Goal: Task Accomplishment & Management: Manage account settings

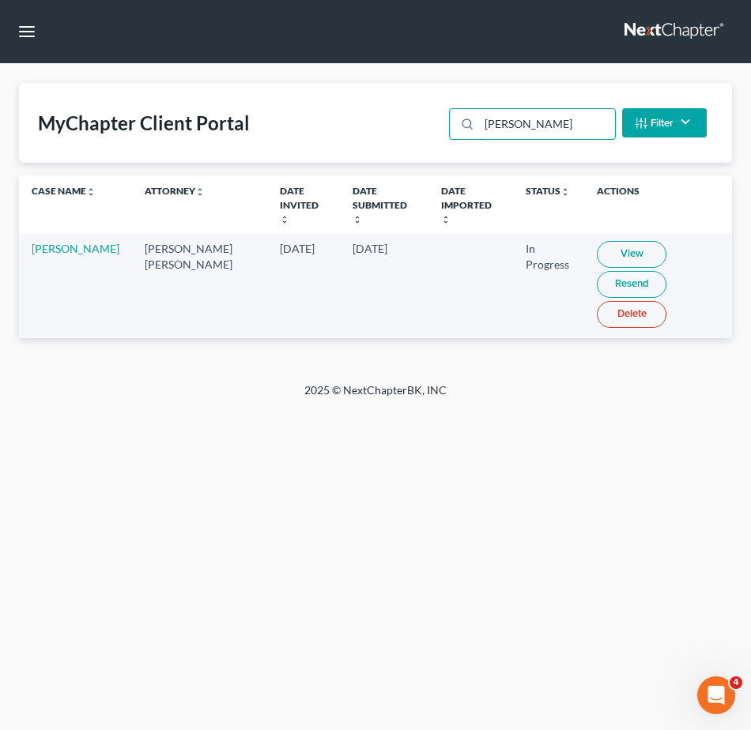
drag, startPoint x: 552, startPoint y: 120, endPoint x: 239, endPoint y: 104, distance: 313.4
click at [328, 107] on div "MyChapter Client Portal Cheney Filter Status Filter... Invited In Progress Read…" at bounding box center [375, 123] width 713 height 80
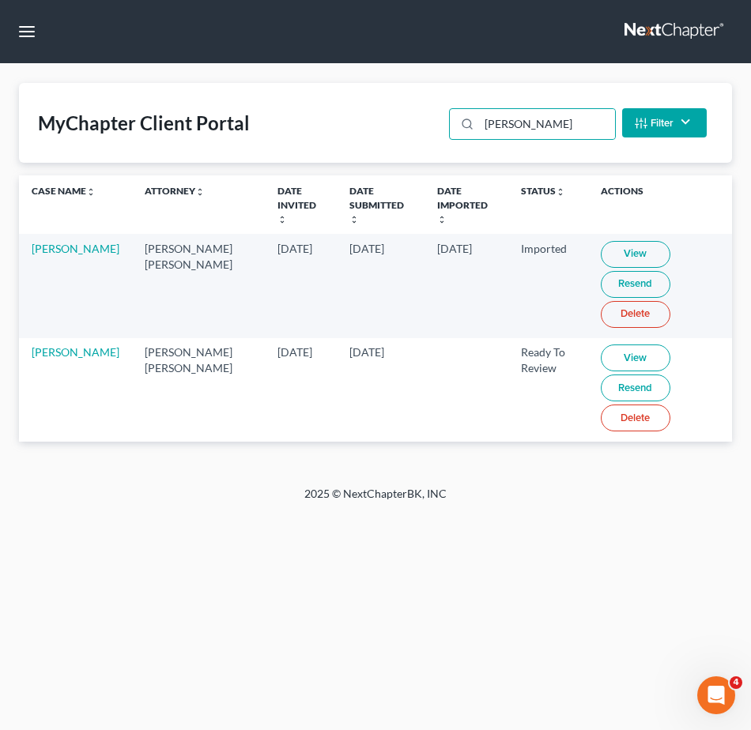
click at [601, 345] on link "View" at bounding box center [636, 358] width 70 height 27
drag, startPoint x: 49, startPoint y: 346, endPoint x: 40, endPoint y: 348, distance: 9.6
drag, startPoint x: 526, startPoint y: 132, endPoint x: 137, endPoint y: 100, distance: 391.0
click at [138, 100] on div "MyChapter Client Portal scott Filter Status Filter... Invited In Progress Ready…" at bounding box center [375, 123] width 713 height 80
click at [600, 345] on link "View" at bounding box center [635, 358] width 70 height 27
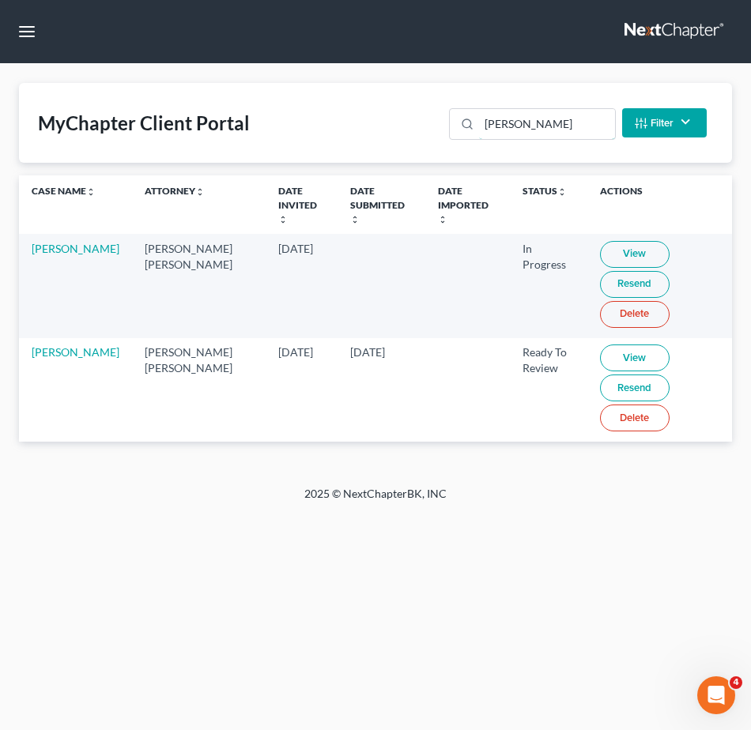
drag, startPoint x: 189, startPoint y: 76, endPoint x: -174, endPoint y: 23, distance: 366.7
click at [0, 23] on html "Home New Case Client Portal Fresh-Start.Law, P.A. jay@fresh-start.law My Accoun…" at bounding box center [375, 365] width 751 height 730
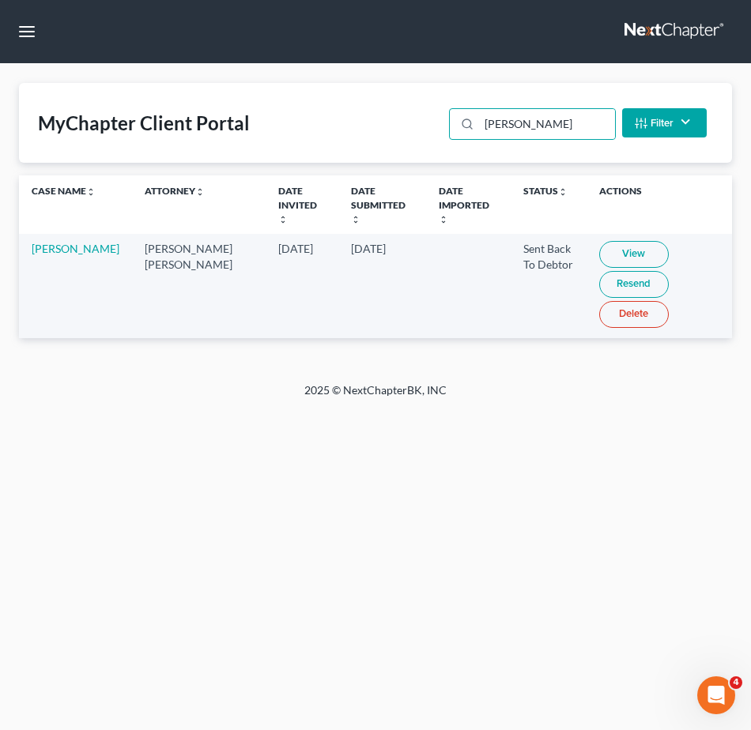
click at [599, 242] on link "View" at bounding box center [634, 254] width 70 height 27
drag, startPoint x: 487, startPoint y: 119, endPoint x: 333, endPoint y: 103, distance: 154.9
click at [265, 100] on div "MyChapter Client Portal tuitt Filter Status Filter... Invited In Progress Ready…" at bounding box center [375, 123] width 713 height 80
click at [597, 243] on link "View" at bounding box center [632, 254] width 70 height 27
drag, startPoint x: 534, startPoint y: 134, endPoint x: 178, endPoint y: 114, distance: 356.3
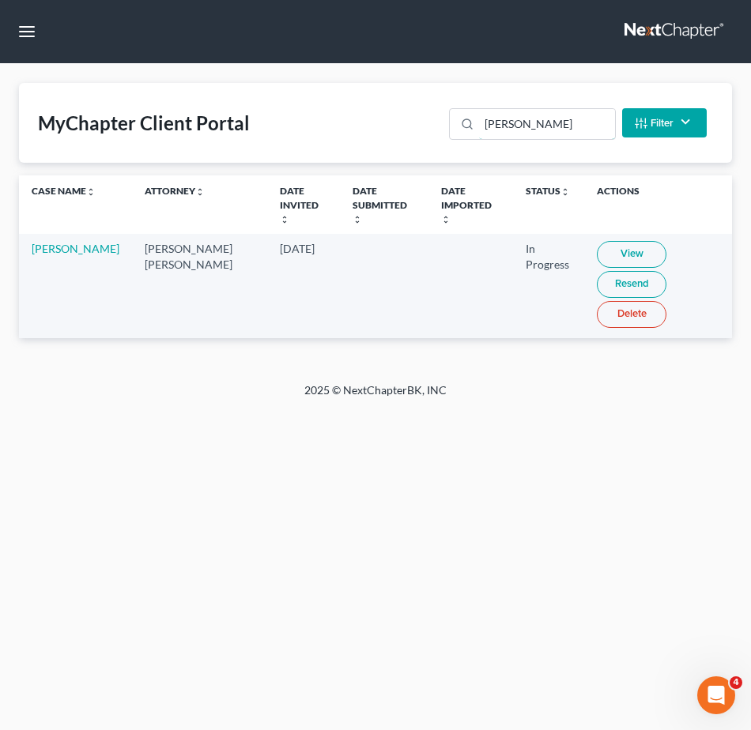
click at [261, 114] on div "MyChapter Client Portal veloz Filter Status Filter... Invited In Progress Ready…" at bounding box center [375, 123] width 713 height 80
click at [597, 244] on link "View" at bounding box center [632, 254] width 70 height 27
drag, startPoint x: 470, startPoint y: 119, endPoint x: 342, endPoint y: 101, distance: 128.4
click at [383, 106] on div "MyChapter Client Portal watts Filter Status Filter... Invited In Progress Ready…" at bounding box center [375, 123] width 713 height 80
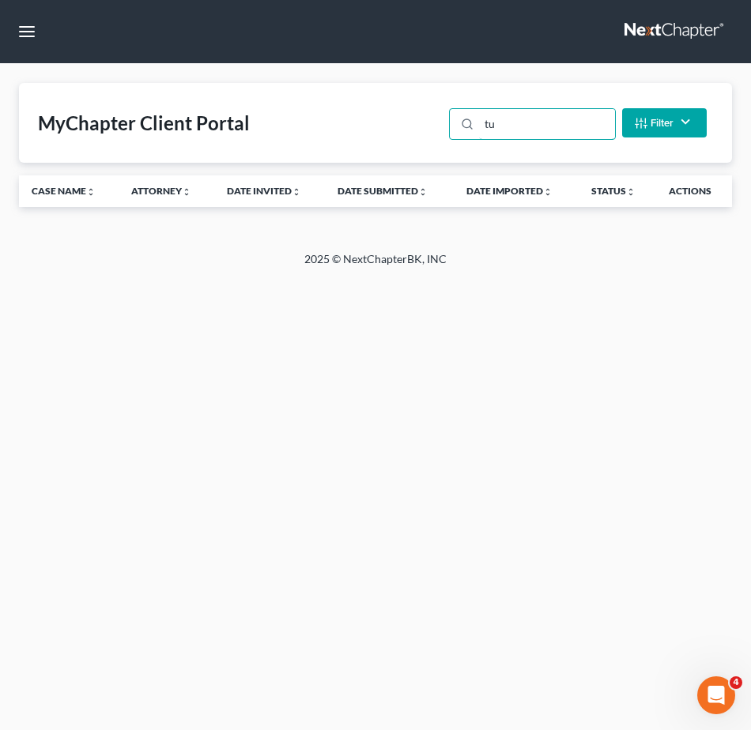
type input "t"
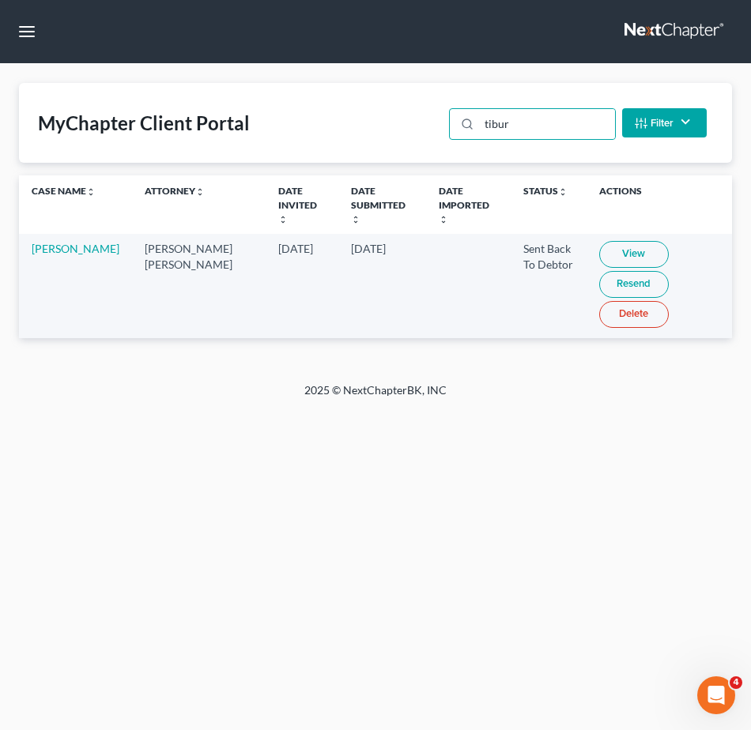
click at [599, 241] on link "View" at bounding box center [634, 254] width 70 height 27
drag, startPoint x: 523, startPoint y: 123, endPoint x: 152, endPoint y: 125, distance: 371.5
click at [241, 125] on div "MyChapter Client Portal tibur Filter Status Filter... Invited In Progress Ready…" at bounding box center [375, 123] width 713 height 80
click at [601, 241] on link "View" at bounding box center [634, 254] width 70 height 27
drag, startPoint x: 538, startPoint y: 123, endPoint x: 28, endPoint y: 98, distance: 509.7
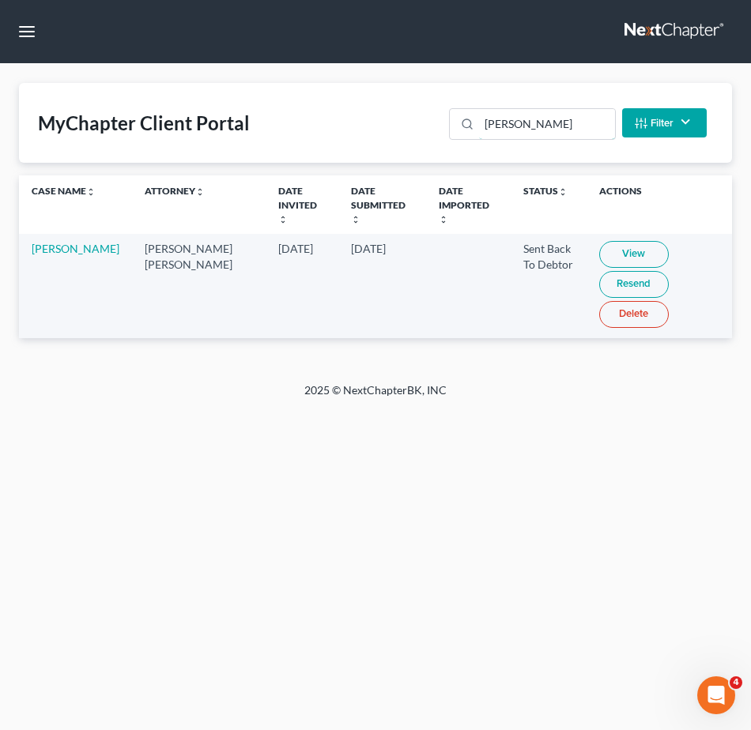
click at [122, 110] on div "MyChapter Client Portal john w Filter Status Filter... Invited In Progress Read…" at bounding box center [375, 123] width 713 height 80
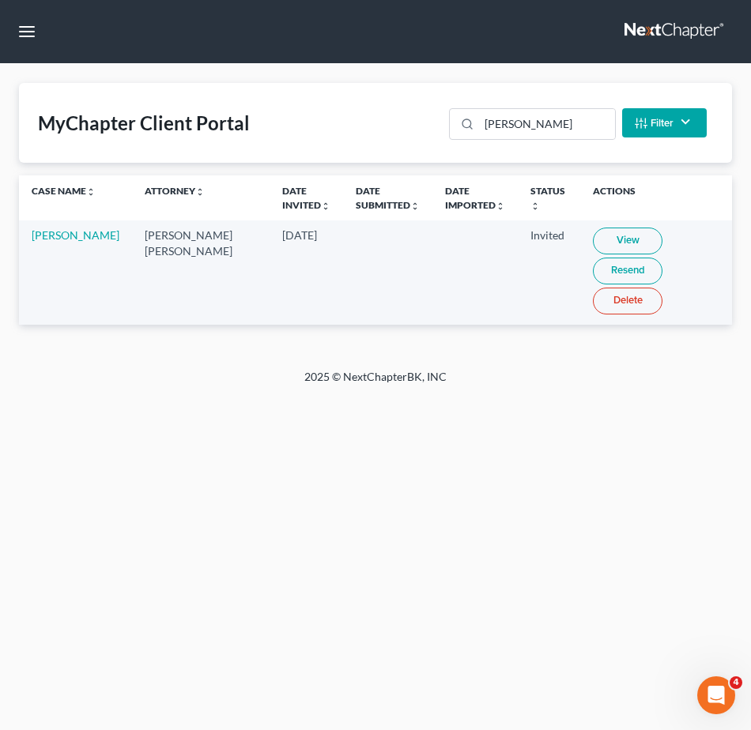
drag, startPoint x: 644, startPoint y: 436, endPoint x: 638, endPoint y: 427, distance: 10.8
click at [645, 435] on div "Home New Case Client Portal Fresh-Start.Law, P.A. jay@fresh-start.law My Accoun…" at bounding box center [375, 365] width 751 height 730
drag, startPoint x: 500, startPoint y: 129, endPoint x: 28, endPoint y: 76, distance: 474.9
click at [147, 103] on div "MyChapter Client Portal rudloff Filter Status Filter... Invited In Progress Rea…" at bounding box center [375, 123] width 713 height 80
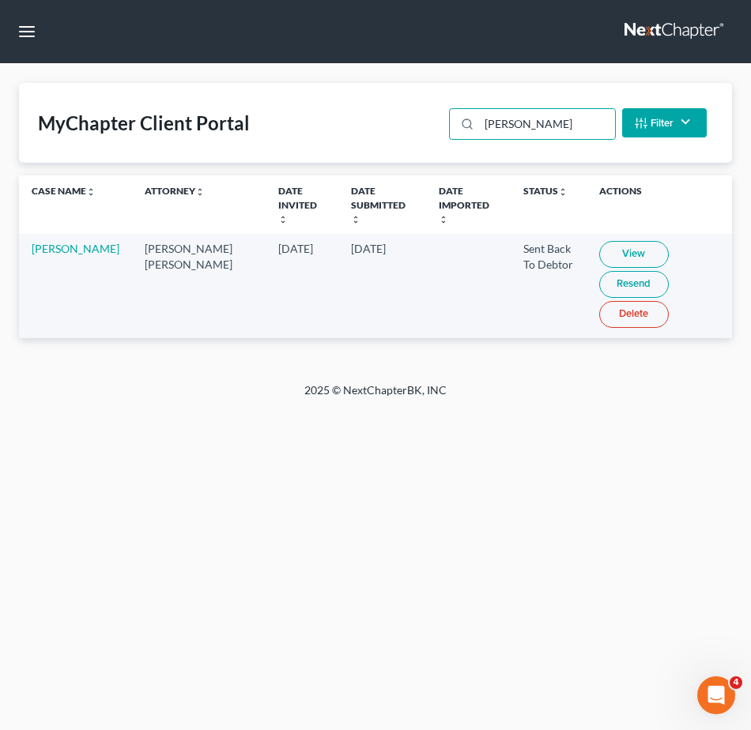
click at [599, 241] on link "View" at bounding box center [634, 254] width 70 height 27
drag, startPoint x: 23, startPoint y: 237, endPoint x: 79, endPoint y: 258, distance: 60.0
click at [79, 258] on td "[PERSON_NAME]" at bounding box center [75, 286] width 113 height 104
copy link "[PERSON_NAME]"
drag, startPoint x: 563, startPoint y: 127, endPoint x: 51, endPoint y: 68, distance: 514.8
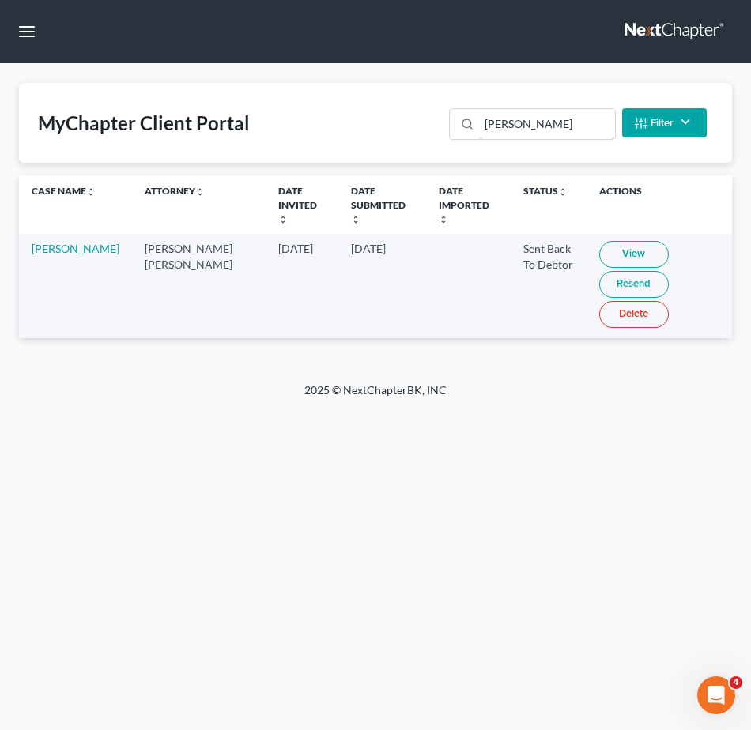
click at [145, 81] on div "MyChapter Client Portal robelo Filter Status Filter... Invited In Progress Read…" at bounding box center [375, 223] width 751 height 319
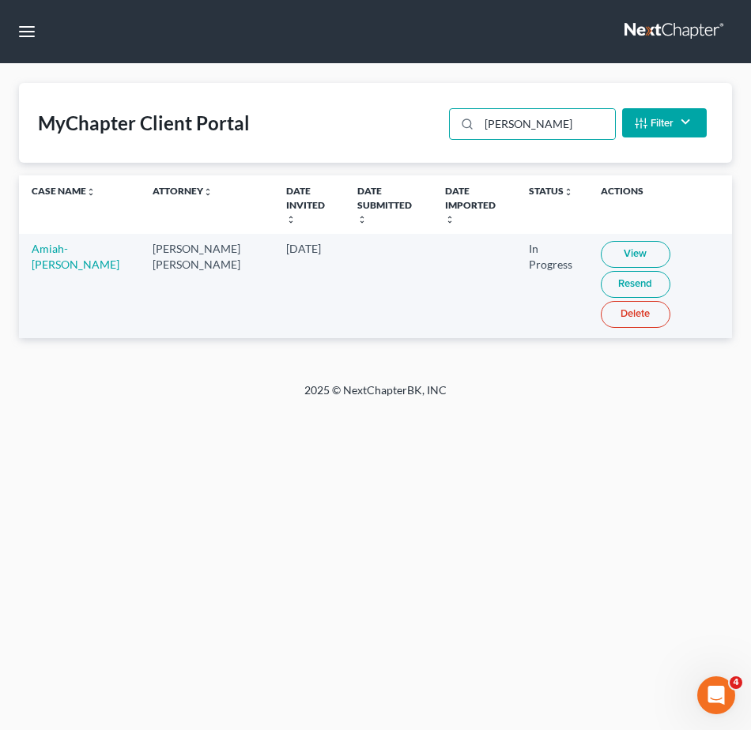
click at [606, 241] on link "View" at bounding box center [636, 254] width 70 height 27
drag, startPoint x: 554, startPoint y: 131, endPoint x: -32, endPoint y: 84, distance: 587.6
click at [0, 84] on html "Home New Case Client Portal Fresh-Start.Law, P.A. jay@fresh-start.law My Accoun…" at bounding box center [375, 365] width 751 height 730
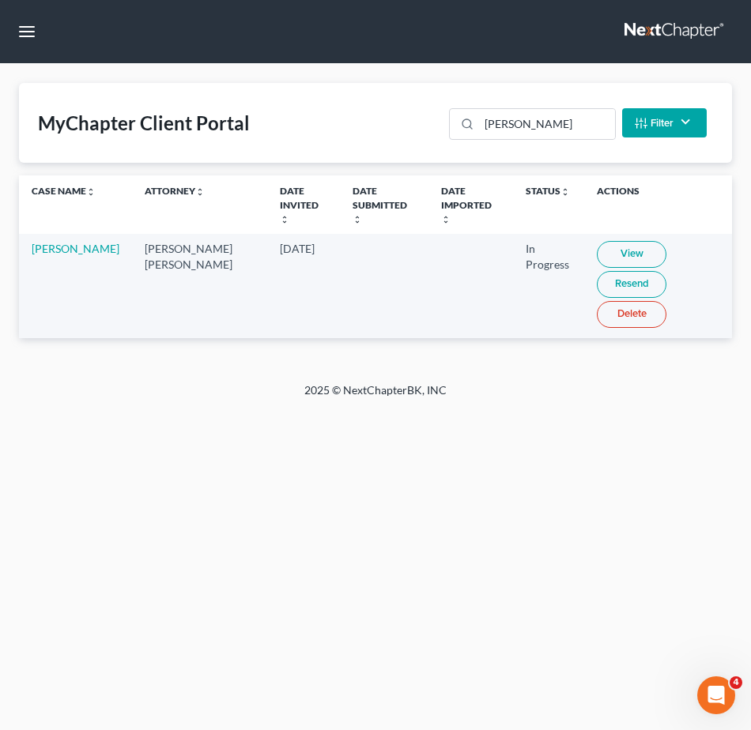
click at [597, 241] on link "View" at bounding box center [632, 254] width 70 height 27
drag, startPoint x: 538, startPoint y: 130, endPoint x: 200, endPoint y: 61, distance: 345.4
click at [258, 83] on div "MyChapter Client Portal weber Filter Status Filter... Invited In Progress Ready…" at bounding box center [375, 123] width 713 height 80
click at [607, 241] on link "View" at bounding box center [632, 254] width 70 height 27
drag, startPoint x: 407, startPoint y: 106, endPoint x: 198, endPoint y: 81, distance: 210.9
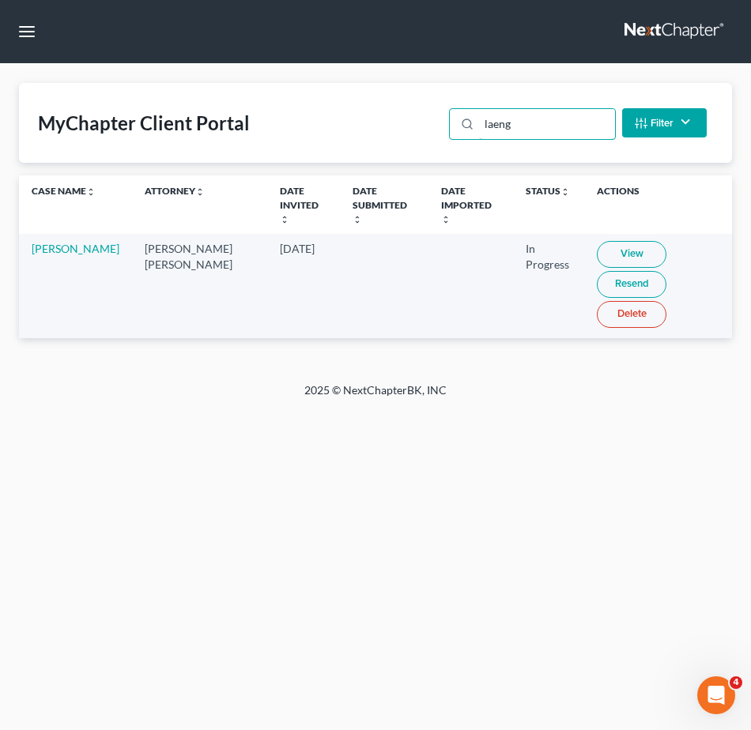
click at [257, 86] on div "MyChapter Client Portal laeng Filter Status Filter... Invited In Progress Ready…" at bounding box center [375, 123] width 713 height 80
click at [597, 241] on link "View" at bounding box center [632, 254] width 70 height 27
drag, startPoint x: 519, startPoint y: 116, endPoint x: 387, endPoint y: 85, distance: 135.6
click at [402, 120] on div "MyChapter Client Portal osp Filter Status Filter... Invited In Progress Ready T…" at bounding box center [375, 123] width 713 height 80
click at [599, 241] on link "View" at bounding box center [634, 254] width 70 height 27
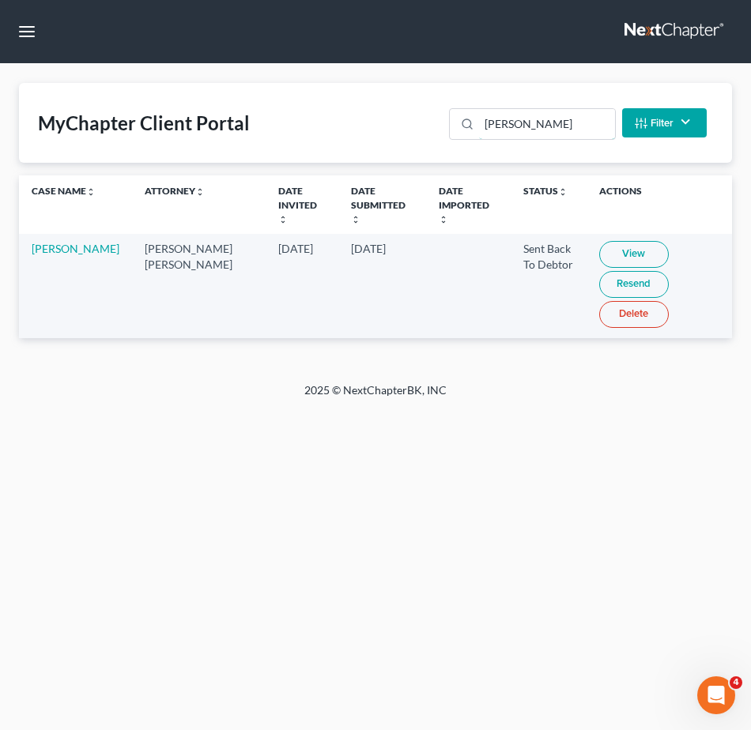
drag, startPoint x: 549, startPoint y: 127, endPoint x: 26, endPoint y: 65, distance: 526.2
click at [91, 72] on div "MyChapter Client Portal presley Filter Status Filter... Invited In Progress Rea…" at bounding box center [375, 223] width 751 height 319
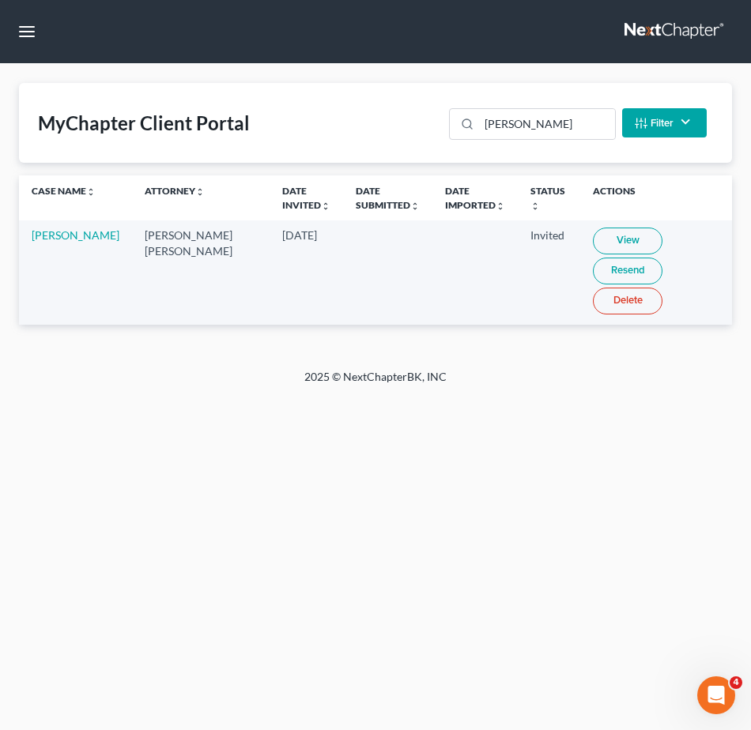
drag, startPoint x: 36, startPoint y: 258, endPoint x: 27, endPoint y: 236, distance: 23.4
click at [27, 236] on td "Johnathan Owens" at bounding box center [75, 273] width 113 height 104
copy link "Johnathan Owens"
drag, startPoint x: 536, startPoint y: 122, endPoint x: 149, endPoint y: 105, distance: 386.9
click at [230, 109] on div "MyChapter Client Portal owens Filter Status Filter... Invited In Progress Ready…" at bounding box center [375, 123] width 713 height 80
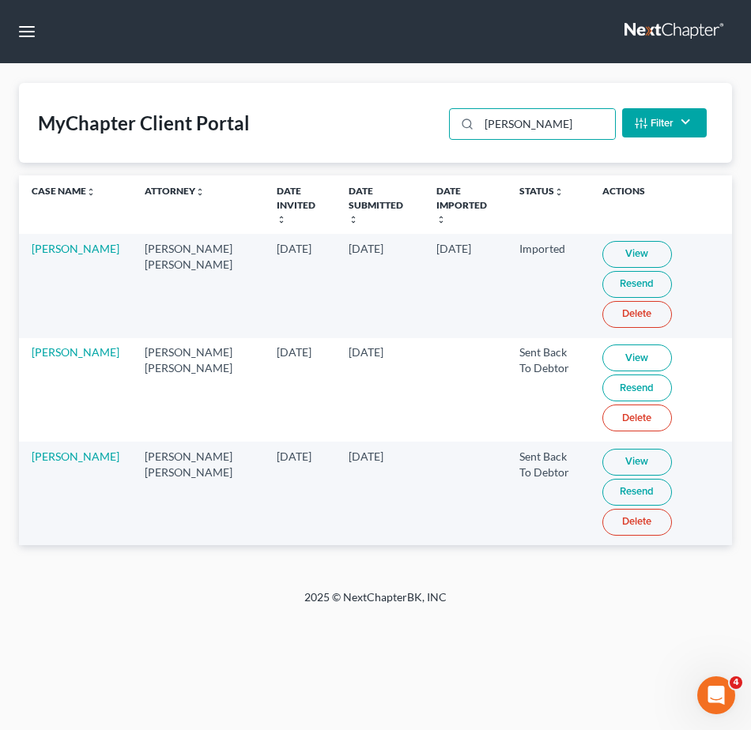
click at [602, 449] on link "View" at bounding box center [637, 462] width 70 height 27
drag, startPoint x: 541, startPoint y: 136, endPoint x: -106, endPoint y: 28, distance: 656.2
click at [0, 28] on html "Home New Case Client Portal Fresh-Start.Law, P.A. jay@fresh-start.law My Accoun…" at bounding box center [375, 365] width 751 height 730
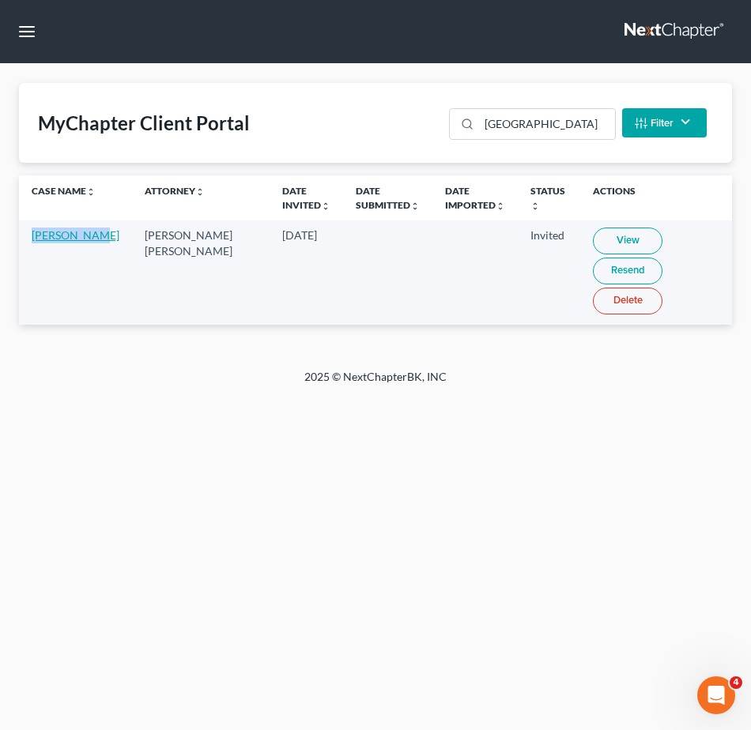
drag, startPoint x: 61, startPoint y: 255, endPoint x: 44, endPoint y: 240, distance: 22.4
click at [31, 234] on td "Emily Paris" at bounding box center [75, 273] width 113 height 104
copy link "Emily Paris"
drag, startPoint x: 341, startPoint y: 115, endPoint x: 221, endPoint y: 122, distance: 119.6
click at [207, 115] on div "MyChapter Client Portal paris Filter Status Filter... Invited In Progress Ready…" at bounding box center [375, 123] width 713 height 80
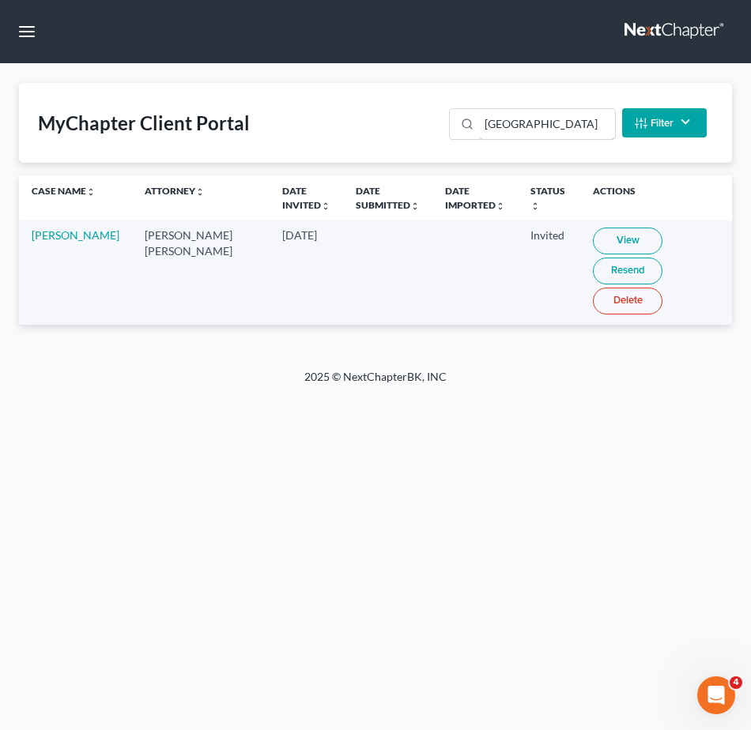
drag, startPoint x: 489, startPoint y: 126, endPoint x: 363, endPoint y: 137, distance: 126.2
click at [373, 133] on div "MyChapter Client Portal paris Filter Status Filter... Invited In Progress Ready…" at bounding box center [375, 123] width 713 height 80
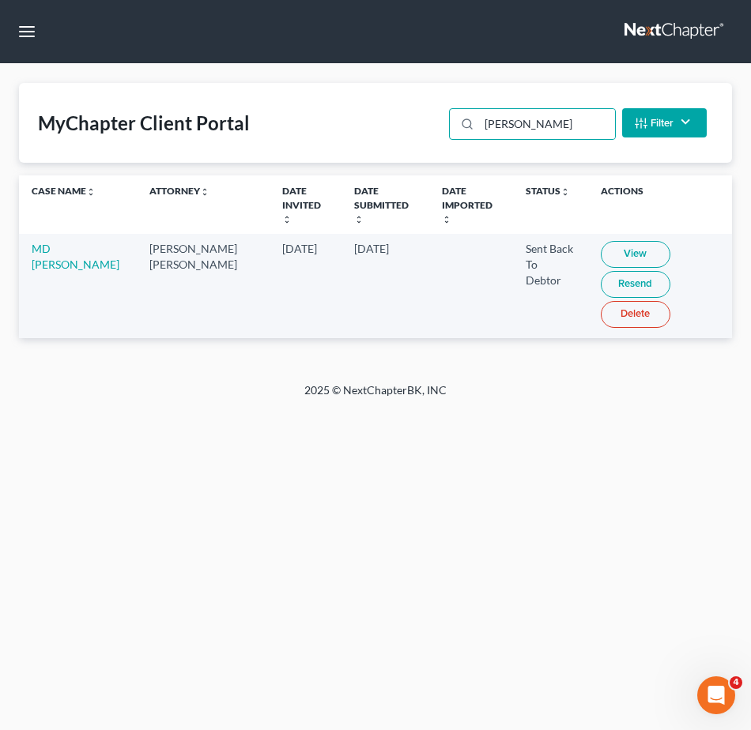
click at [601, 241] on link "View" at bounding box center [636, 254] width 70 height 27
drag, startPoint x: 566, startPoint y: 110, endPoint x: 323, endPoint y: 110, distance: 243.5
click at [323, 102] on div "MyChapter Client Portal shope Filter Status Filter... Invited In Progress Ready…" at bounding box center [375, 123] width 713 height 80
click at [554, 122] on input "shope" at bounding box center [546, 124] width 135 height 30
drag, startPoint x: 563, startPoint y: 120, endPoint x: 365, endPoint y: 112, distance: 197.8
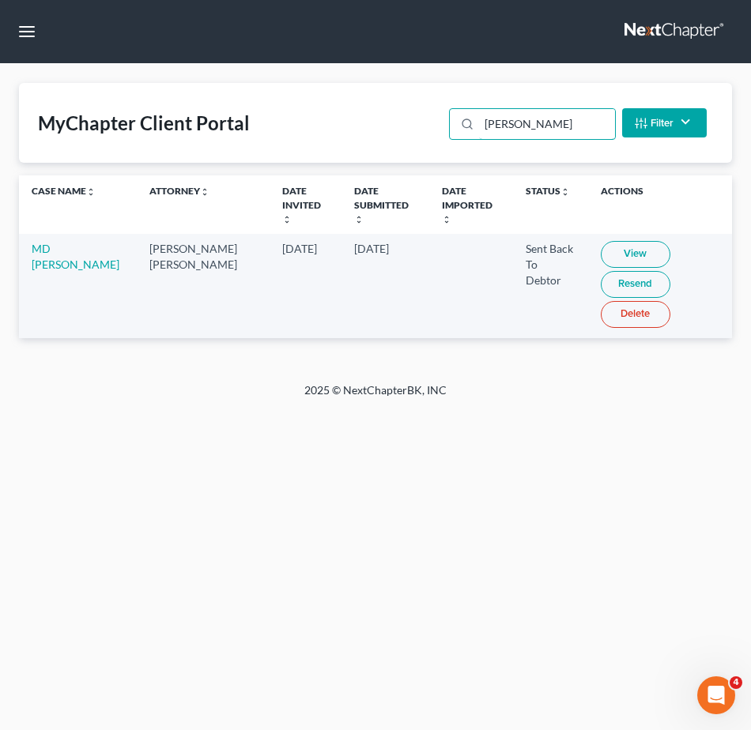
click at [365, 112] on div "MyChapter Client Portal shope Filter Status Filter... Invited In Progress Ready…" at bounding box center [375, 123] width 713 height 80
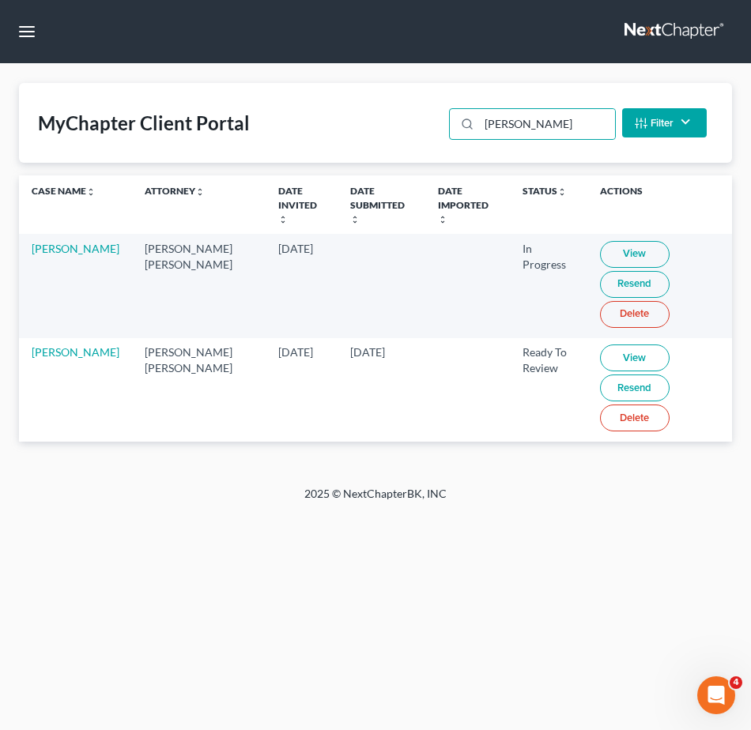
click at [600, 241] on link "View" at bounding box center [635, 254] width 70 height 27
drag, startPoint x: 528, startPoint y: 130, endPoint x: 40, endPoint y: 128, distance: 487.7
click at [87, 113] on div "MyChapter Client Portal rogers Filter Status Filter... Invited In Progress Read…" at bounding box center [375, 123] width 713 height 80
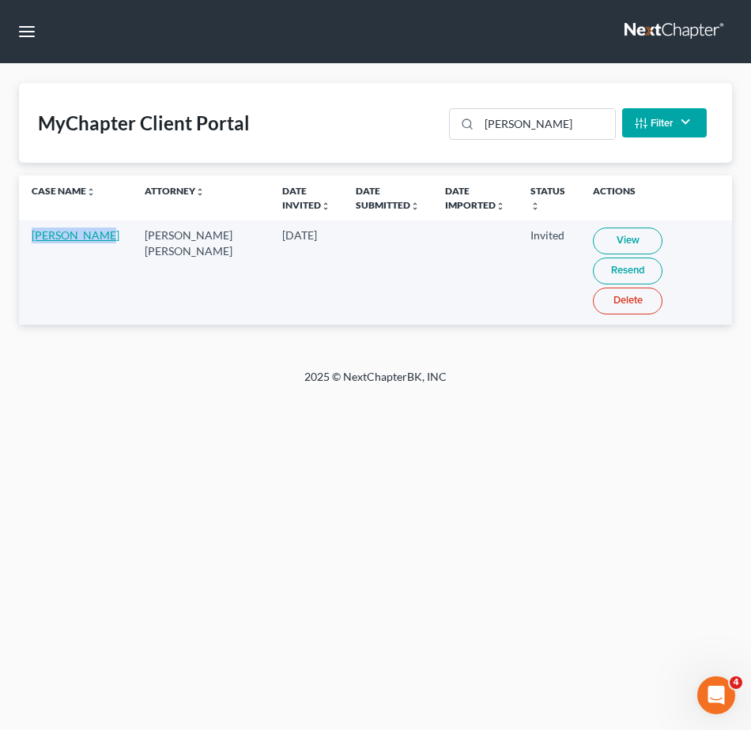
drag, startPoint x: 83, startPoint y: 254, endPoint x: 58, endPoint y: 246, distance: 25.7
click at [40, 240] on td "Enoc Miranda" at bounding box center [75, 273] width 113 height 104
copy link "noc Miranda"
drag, startPoint x: 567, startPoint y: 132, endPoint x: 104, endPoint y: 103, distance: 464.1
click at [142, 103] on div "MyChapter Client Portal miranda Filter Status Filter... Invited In Progress Rea…" at bounding box center [375, 123] width 713 height 80
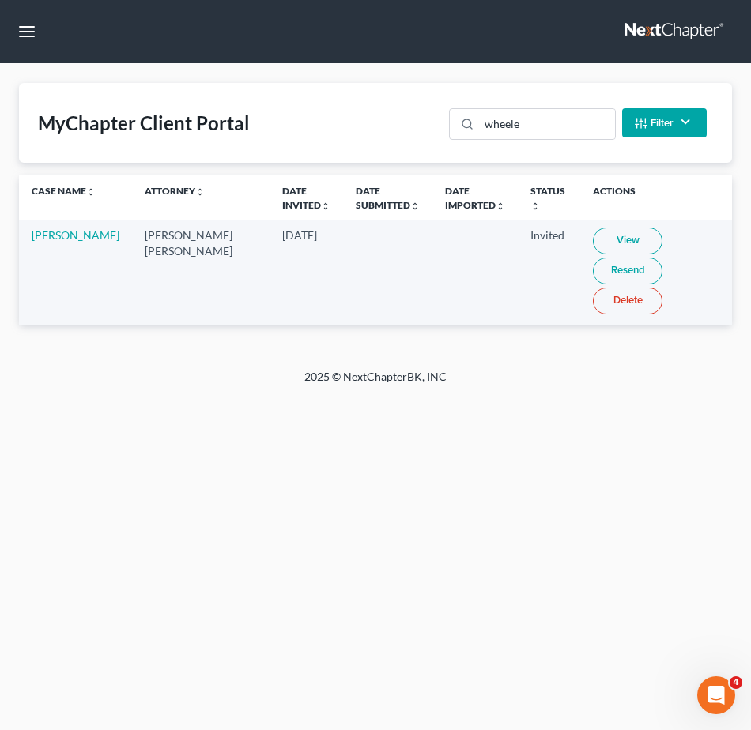
drag, startPoint x: 26, startPoint y: 234, endPoint x: 81, endPoint y: 266, distance: 64.1
click at [81, 266] on td "Kellie Wheeler" at bounding box center [75, 273] width 113 height 104
copy link "Kellie Wheeler"
drag, startPoint x: 551, startPoint y: 130, endPoint x: 93, endPoint y: 106, distance: 458.3
click at [142, 110] on div "MyChapter Client Portal wheele Filter Status Filter... Invited In Progress Read…" at bounding box center [375, 123] width 713 height 80
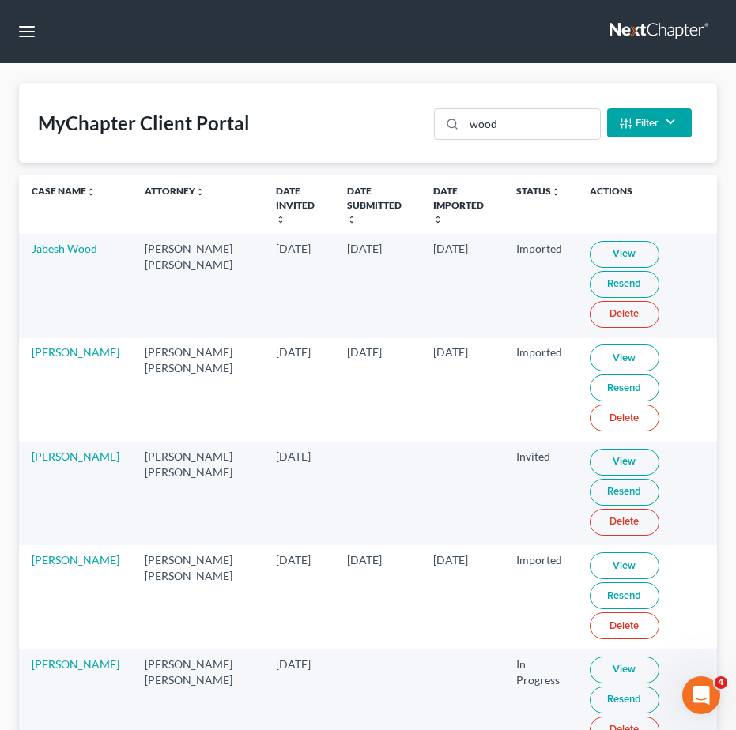
click at [609, 657] on link "View" at bounding box center [625, 670] width 70 height 27
drag, startPoint x: 107, startPoint y: 654, endPoint x: 32, endPoint y: 650, distance: 75.2
click at [32, 650] on td "Marcia Wood" at bounding box center [75, 702] width 113 height 104
copy link "Marcia Wood"
drag, startPoint x: 540, startPoint y: 118, endPoint x: 388, endPoint y: 126, distance: 152.0
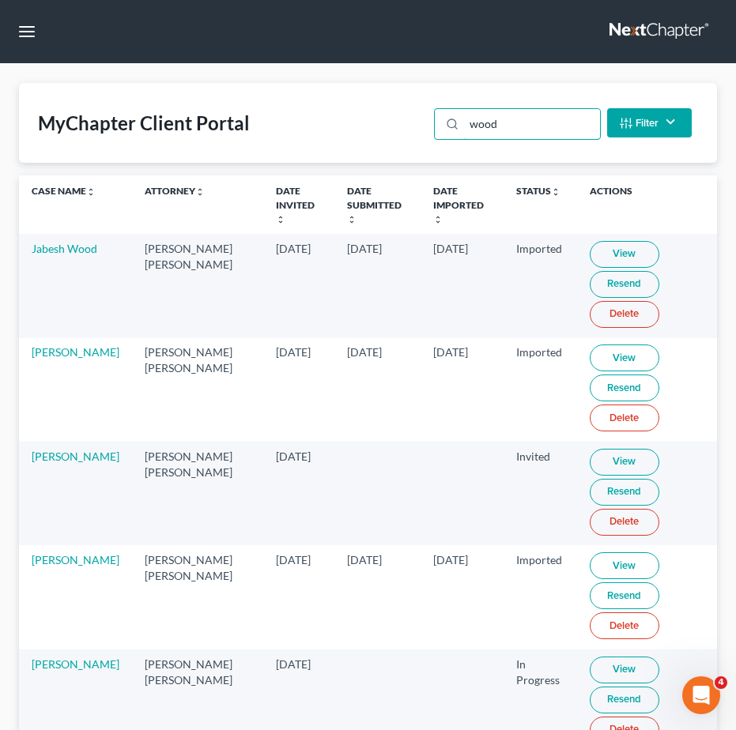
click at [368, 123] on div "MyChapter Client Portal wood Filter Status Filter... Invited In Progress Ready …" at bounding box center [368, 123] width 698 height 80
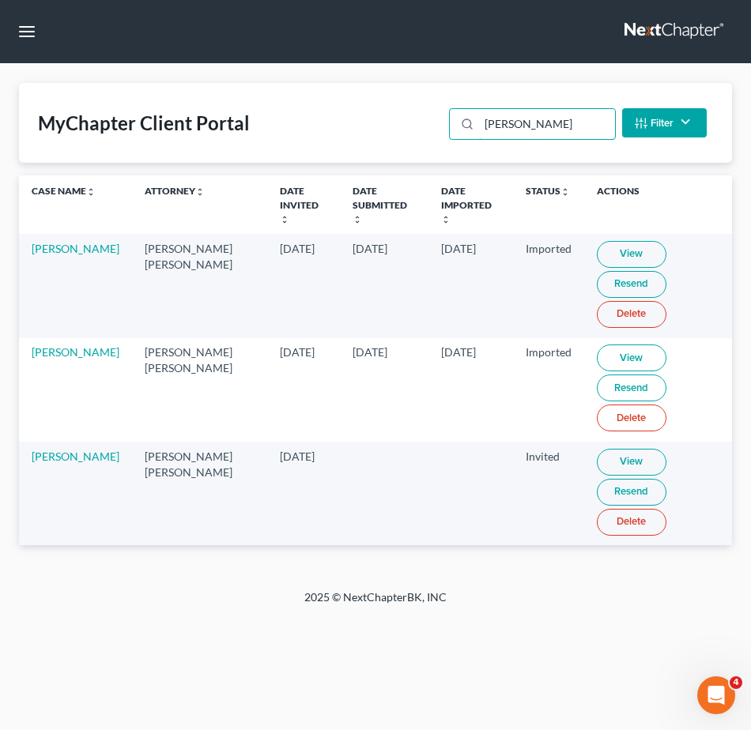
type input "robinson"
click at [613, 449] on link "View" at bounding box center [632, 462] width 70 height 27
drag, startPoint x: 559, startPoint y: 130, endPoint x: 251, endPoint y: 126, distance: 308.3
click at [280, 126] on div "MyChapter Client Portal robinson Filter Status Filter... Invited In Progress Re…" at bounding box center [375, 123] width 713 height 80
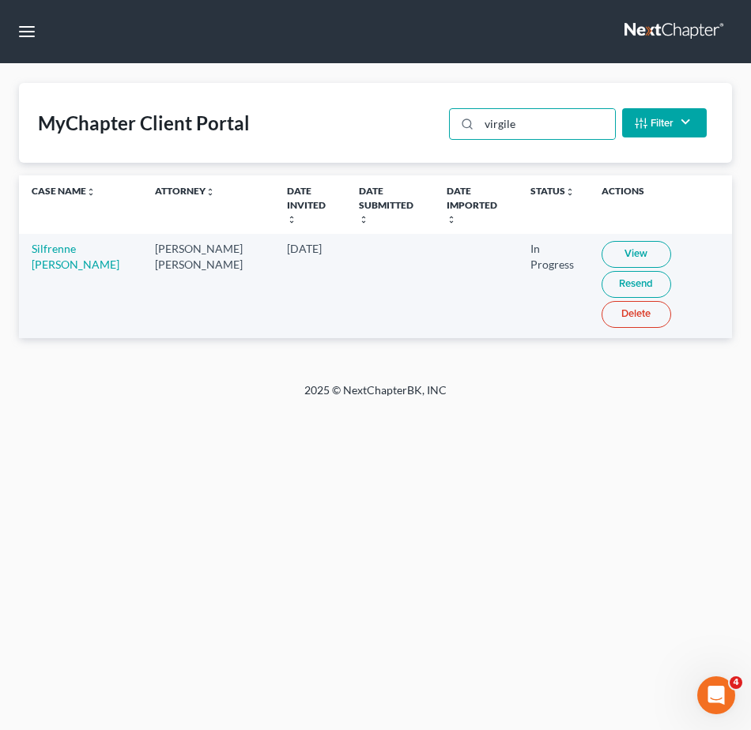
click at [604, 241] on link "View" at bounding box center [637, 254] width 70 height 27
drag, startPoint x: 441, startPoint y: 119, endPoint x: 197, endPoint y: 118, distance: 244.3
click at [333, 118] on div "MyChapter Client Portal virgile Filter Status Filter... Invited In Progress Rea…" at bounding box center [375, 123] width 713 height 80
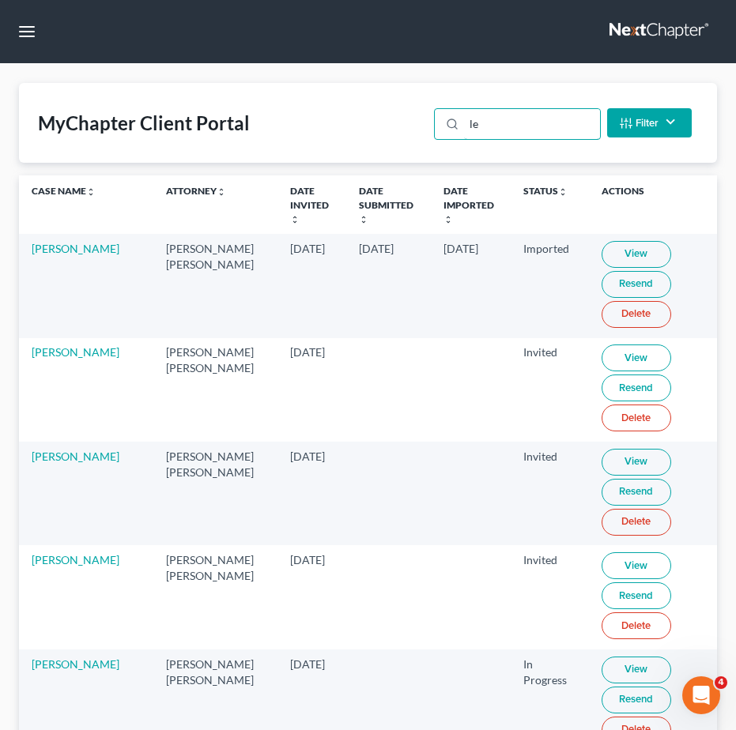
drag, startPoint x: 521, startPoint y: 131, endPoint x: 341, endPoint y: 131, distance: 179.4
click at [360, 131] on div "MyChapter Client Portal le Filter Status Filter... Invited In Progress Ready To…" at bounding box center [368, 123] width 698 height 80
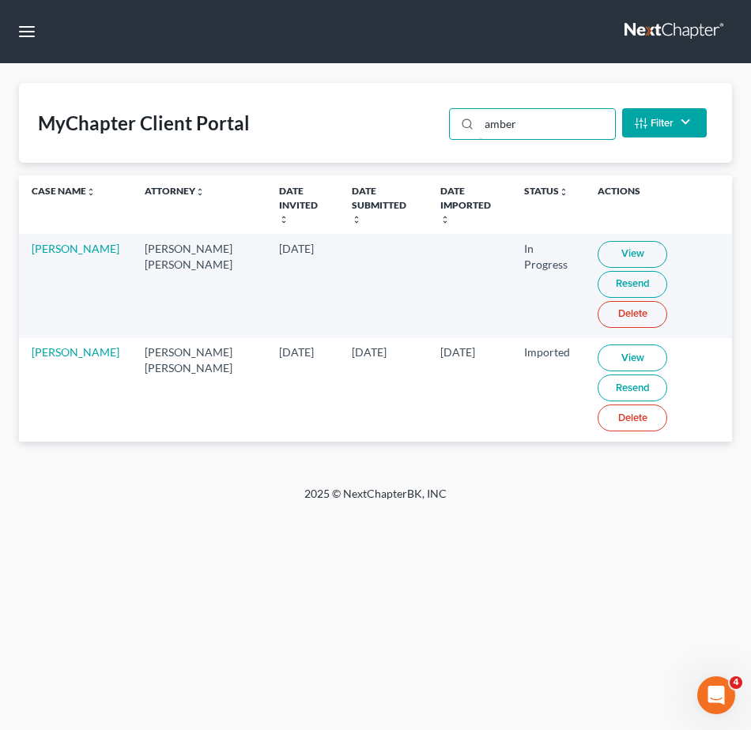
type input "amber"
click at [602, 241] on link "View" at bounding box center [633, 254] width 70 height 27
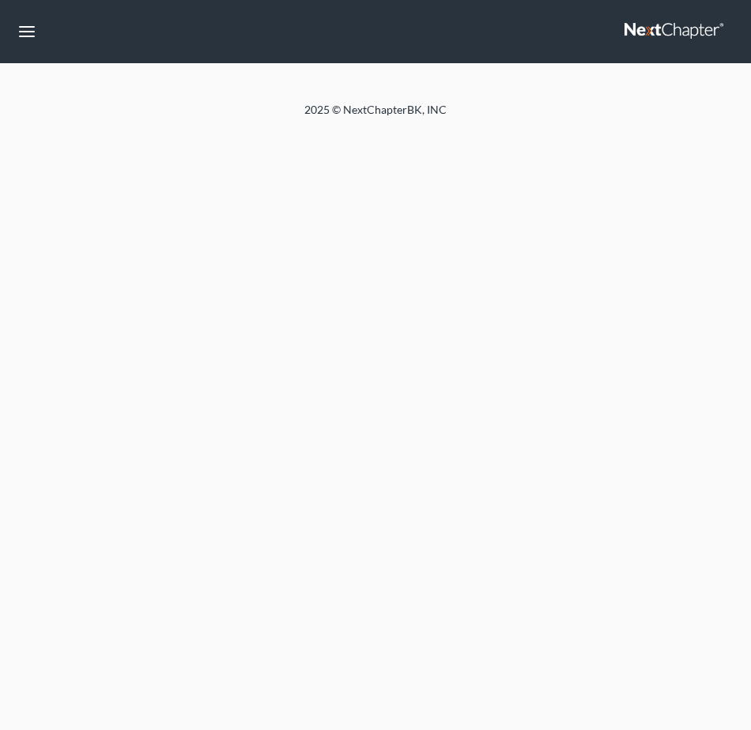
select select "4"
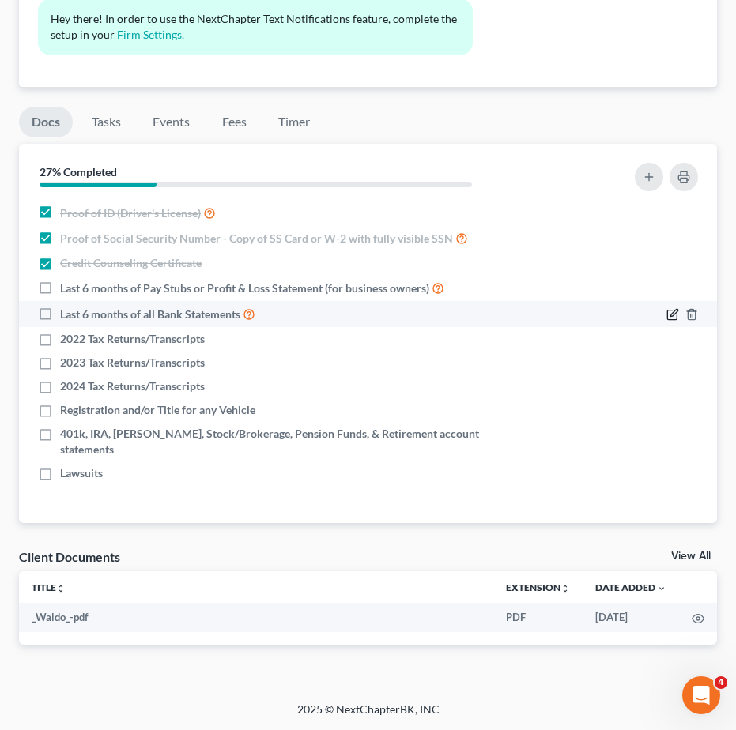
click at [672, 316] on icon "button" at bounding box center [673, 312] width 7 height 7
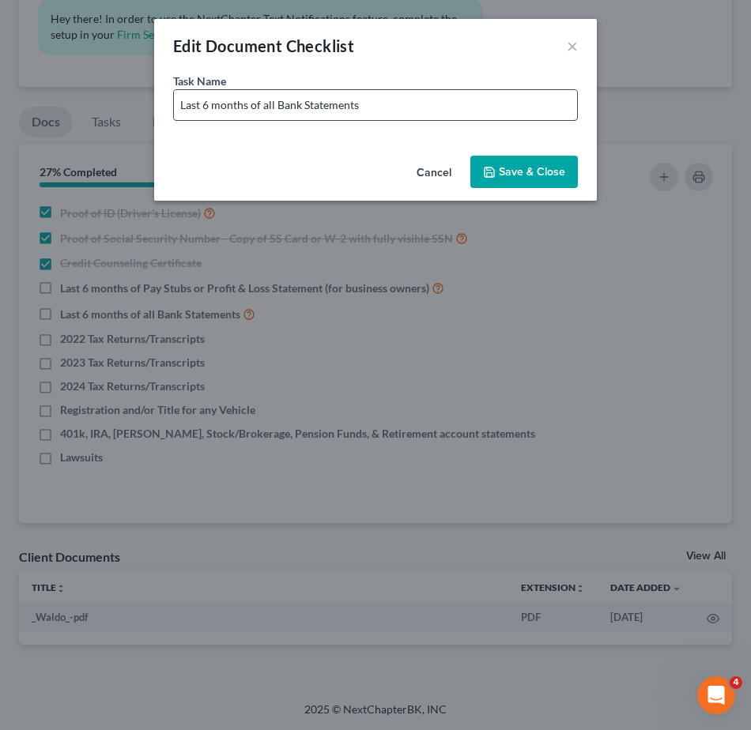
click at [390, 112] on input "Last 6 months of all Bank Statements" at bounding box center [375, 105] width 403 height 30
type input "Last 6 months of all Bank Statements (Including Cash App, Chime, Apple Pay, Ven…"
drag, startPoint x: 559, startPoint y: 176, endPoint x: 542, endPoint y: 206, distance: 33.6
click at [560, 176] on button "Save & Close" at bounding box center [524, 172] width 108 height 33
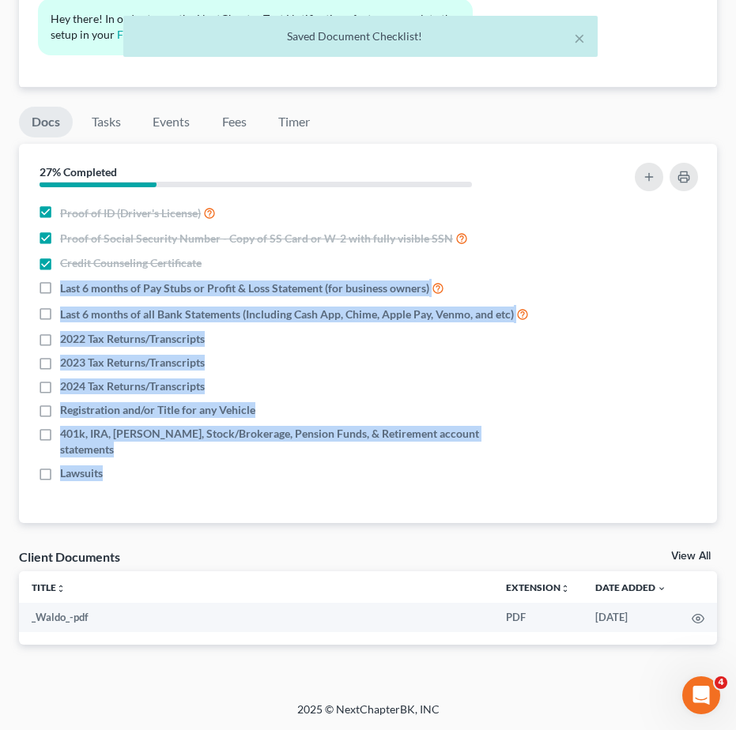
drag, startPoint x: 57, startPoint y: 290, endPoint x: 285, endPoint y: 501, distance: 310.4
click at [285, 501] on div "Nothing here yet! Proof of ID (Driver's License) Proof of Social Security Numbe…" at bounding box center [368, 362] width 698 height 324
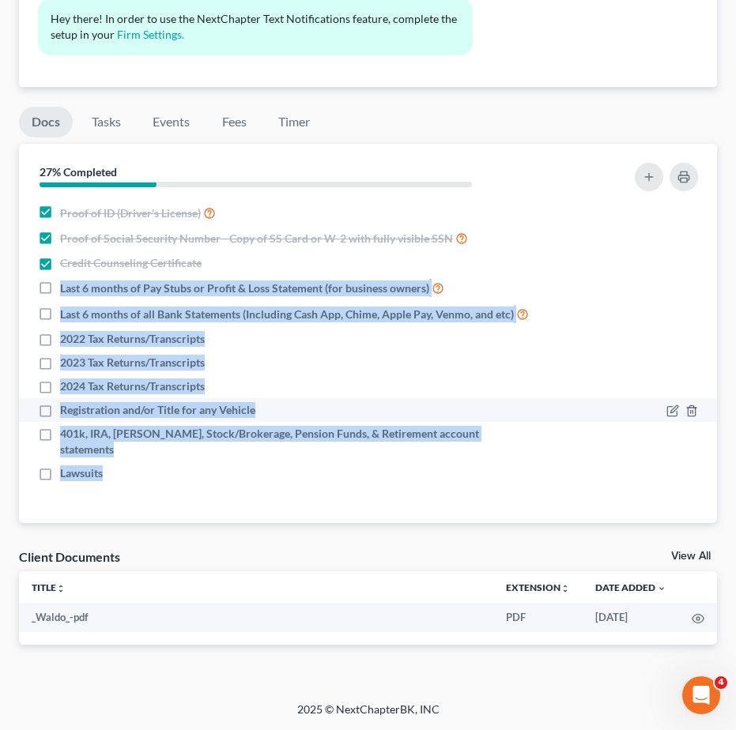
copy ul "Last 6 months of Pay Stubs or Profit & Loss Statement (for business owners) Las…"
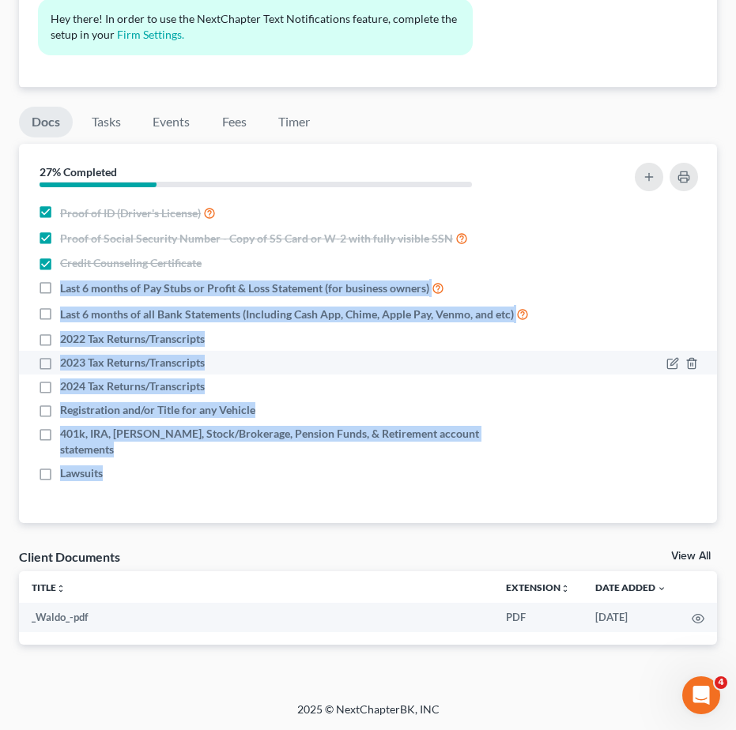
click at [328, 375] on li "2023 Tax Returns/Transcripts" at bounding box center [368, 363] width 698 height 24
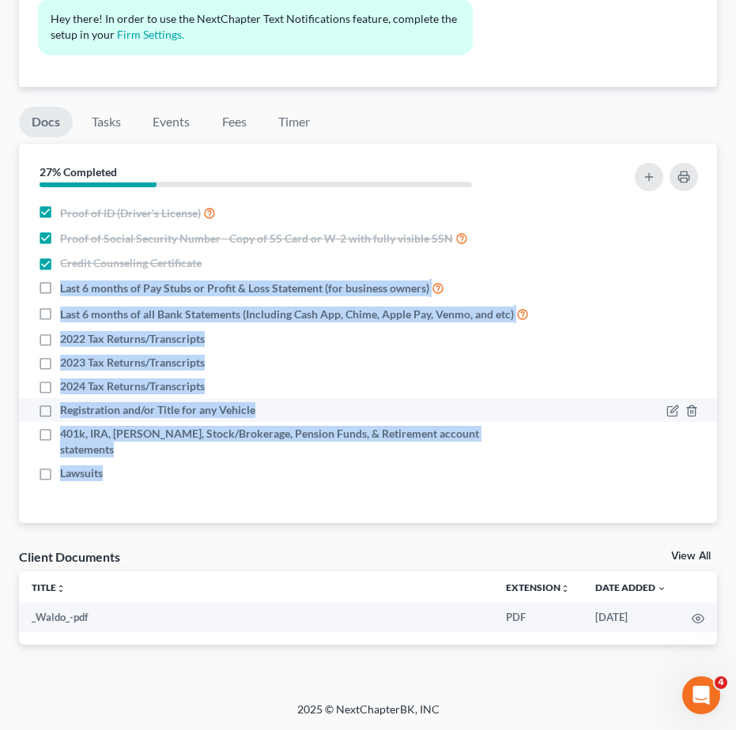
drag, startPoint x: 56, startPoint y: 285, endPoint x: 304, endPoint y: 427, distance: 285.7
click at [484, 500] on div "Nothing here yet! Proof of ID (Driver's License) Proof of Social Security Numbe…" at bounding box center [368, 362] width 698 height 324
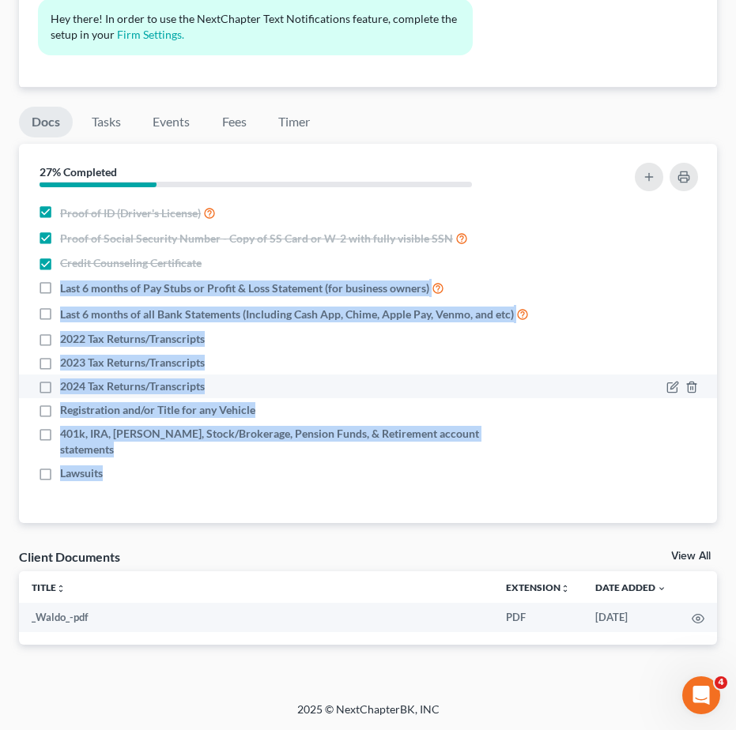
copy ul "Last 6 months of Pay Stubs or Profit & Loss Statement (for business owners) Las…"
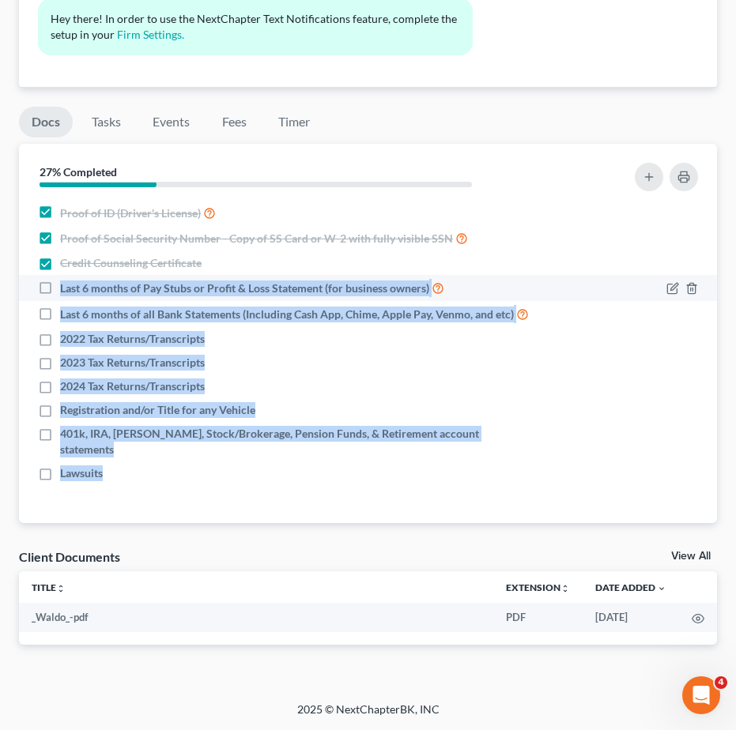
copy ul "Last 6 months of Pay Stubs or Profit & Loss Statement (for business owners) Las…"
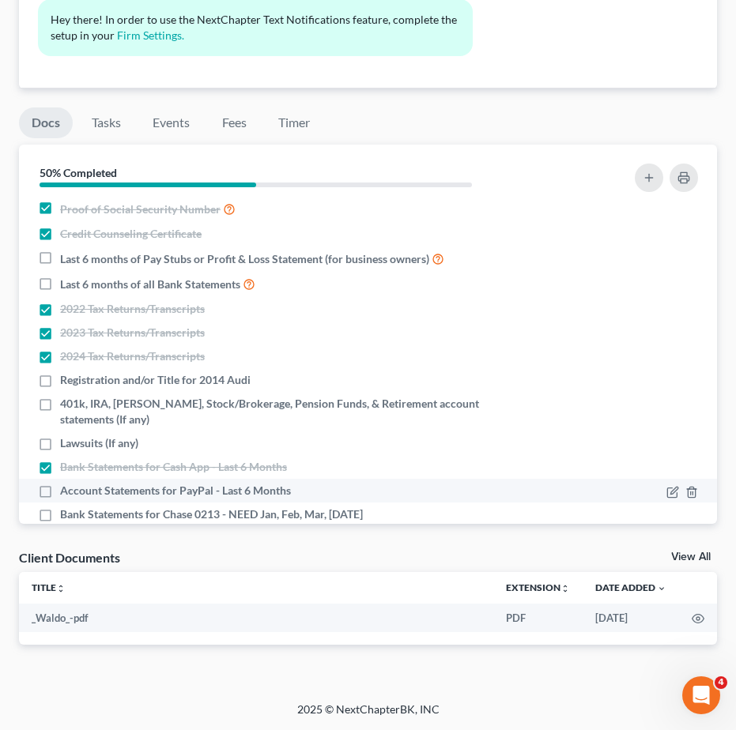
scroll to position [1124, 0]
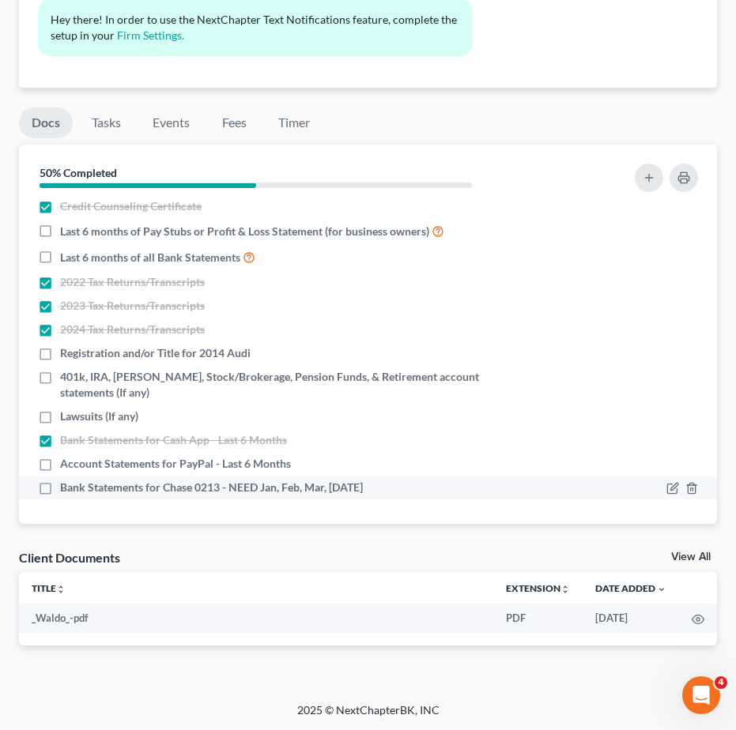
click at [60, 483] on label "Bank Statements for Chase 0213 - NEED Jan, Feb, Mar, Apr 2025" at bounding box center [211, 488] width 303 height 16
click at [66, 483] on input "Bank Statements for Chase 0213 - NEED Jan, Feb, Mar, Apr 2025" at bounding box center [71, 485] width 10 height 10
checkbox input "true"
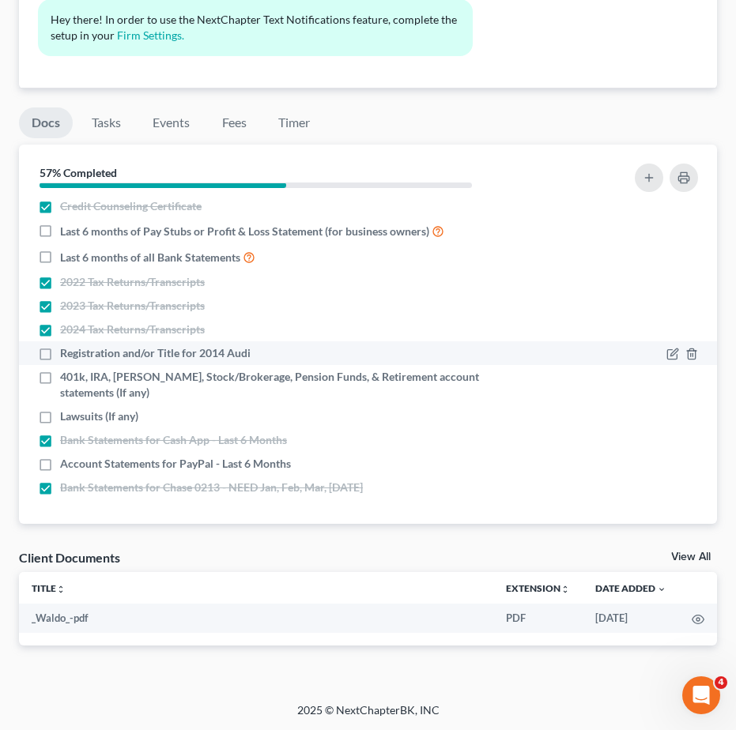
click at [602, 356] on div at bounding box center [621, 353] width 169 height 16
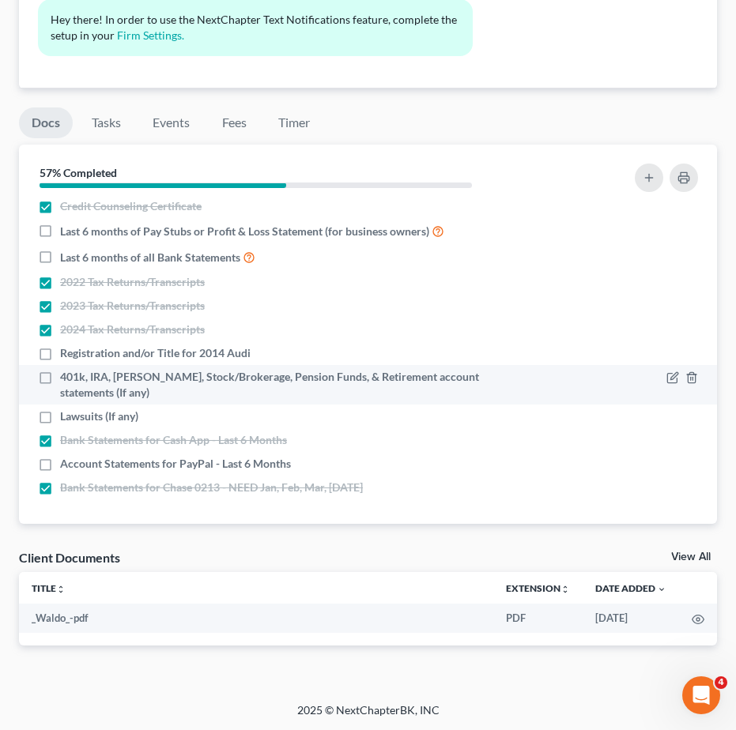
scroll to position [0, 0]
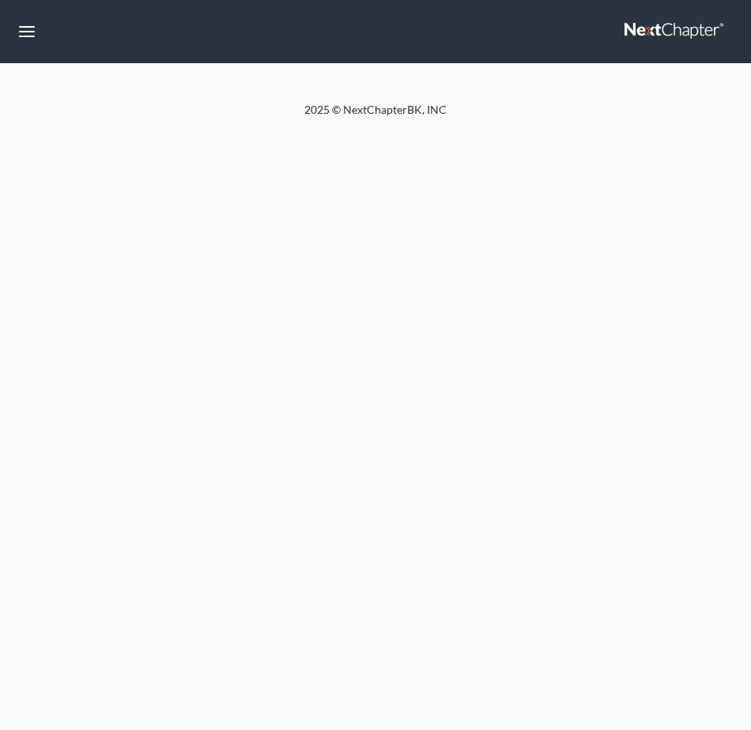
select select "4"
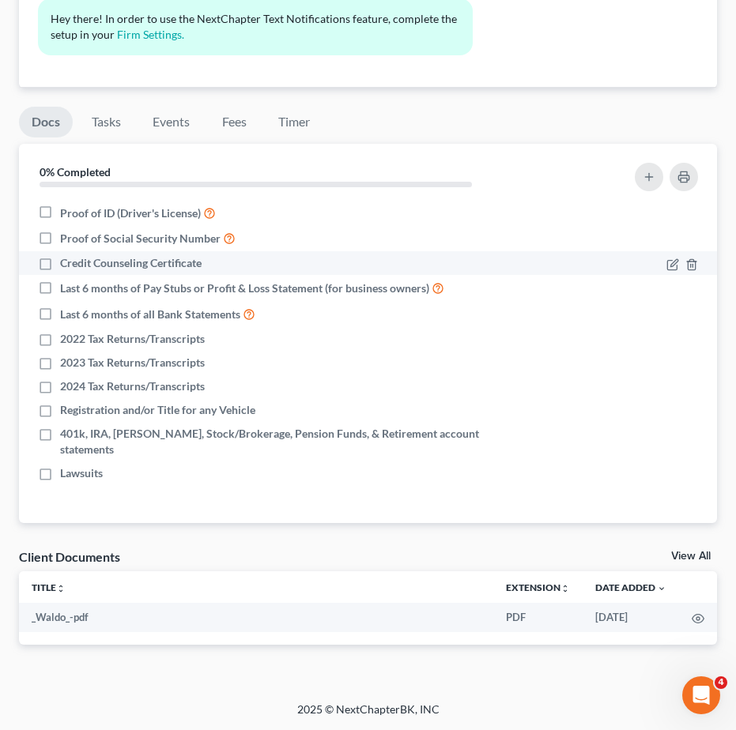
click at [60, 264] on label "Credit Counseling Certificate" at bounding box center [130, 263] width 141 height 16
click at [66, 264] on input "Credit Counseling Certificate" at bounding box center [71, 260] width 10 height 10
checkbox input "true"
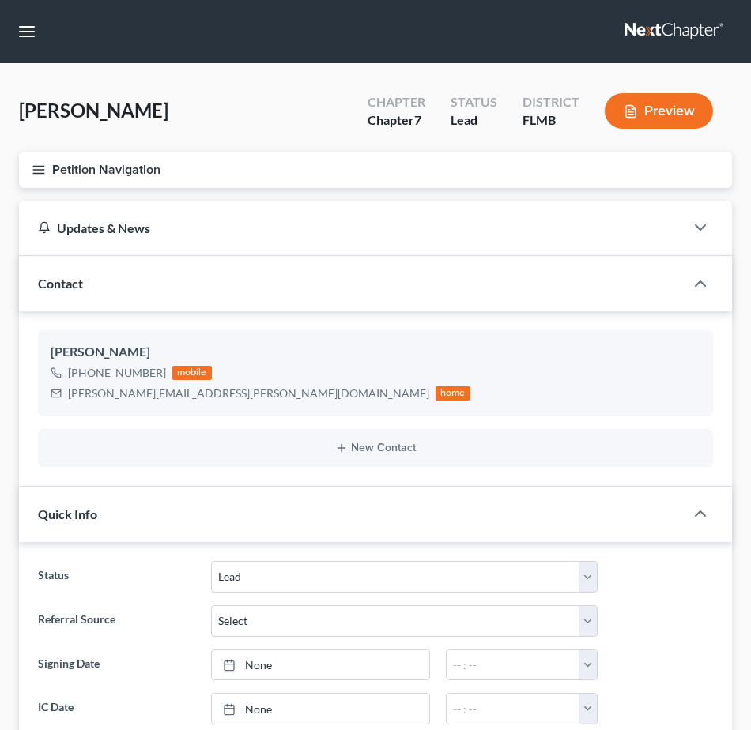
select select "4"
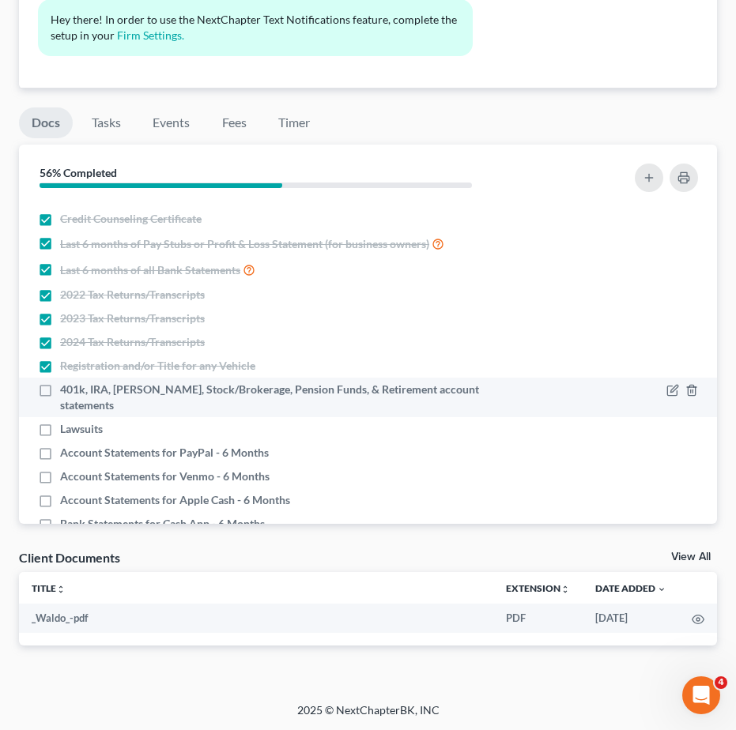
scroll to position [89, 0]
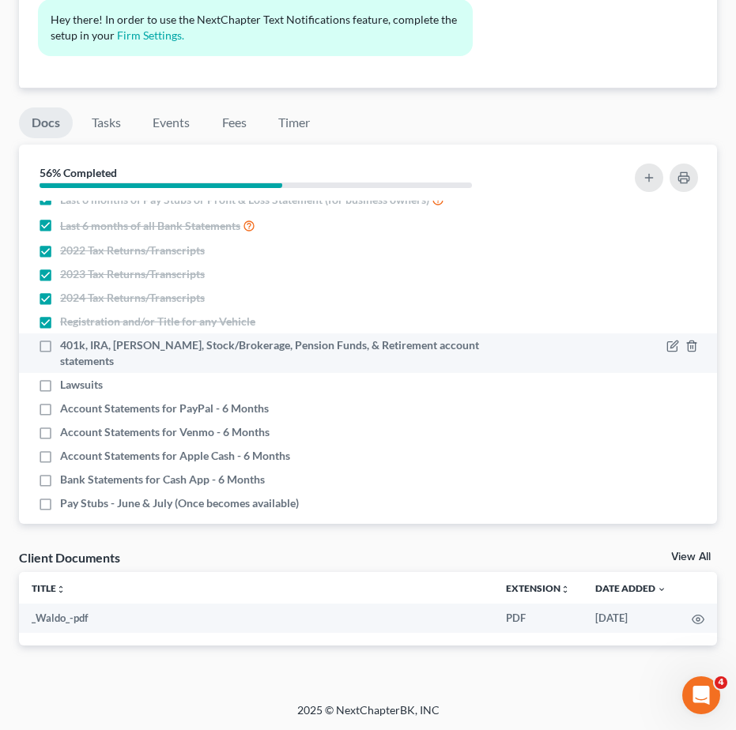
click at [60, 347] on label "401k, IRA, [PERSON_NAME], Stock/Brokerage, Pension Funds, & Retirement account …" at bounding box center [294, 354] width 469 height 32
click at [66, 347] on input "401k, IRA, [PERSON_NAME], Stock/Brokerage, Pension Funds, & Retirement account …" at bounding box center [71, 343] width 10 height 10
checkbox input "true"
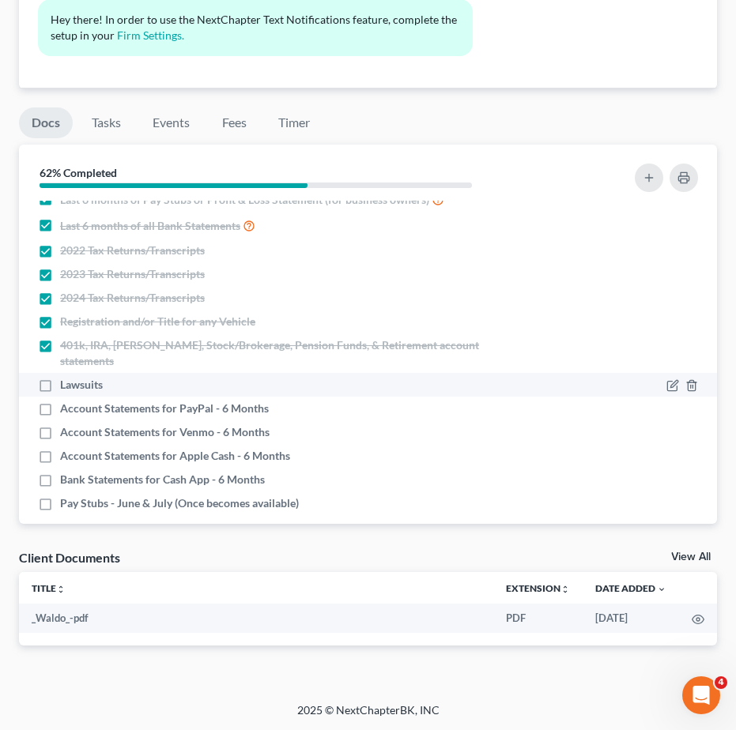
click at [60, 377] on label "Lawsuits" at bounding box center [81, 385] width 43 height 16
click at [66, 377] on input "Lawsuits" at bounding box center [71, 382] width 10 height 10
checkbox input "true"
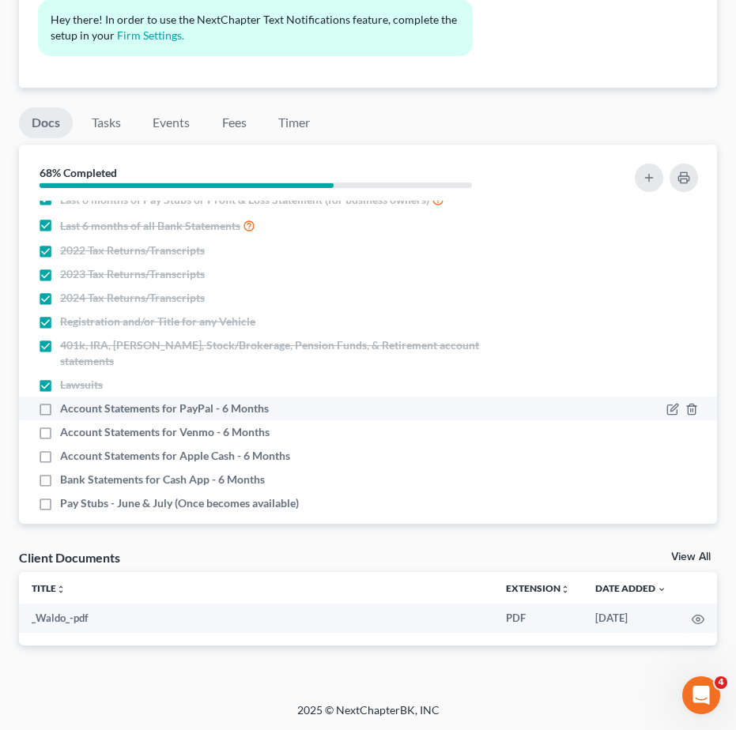
click at [60, 401] on label "Account Statements for PayPal - 6 Months" at bounding box center [164, 409] width 209 height 16
click at [66, 401] on input "Account Statements for PayPal - 6 Months" at bounding box center [71, 406] width 10 height 10
checkbox input "true"
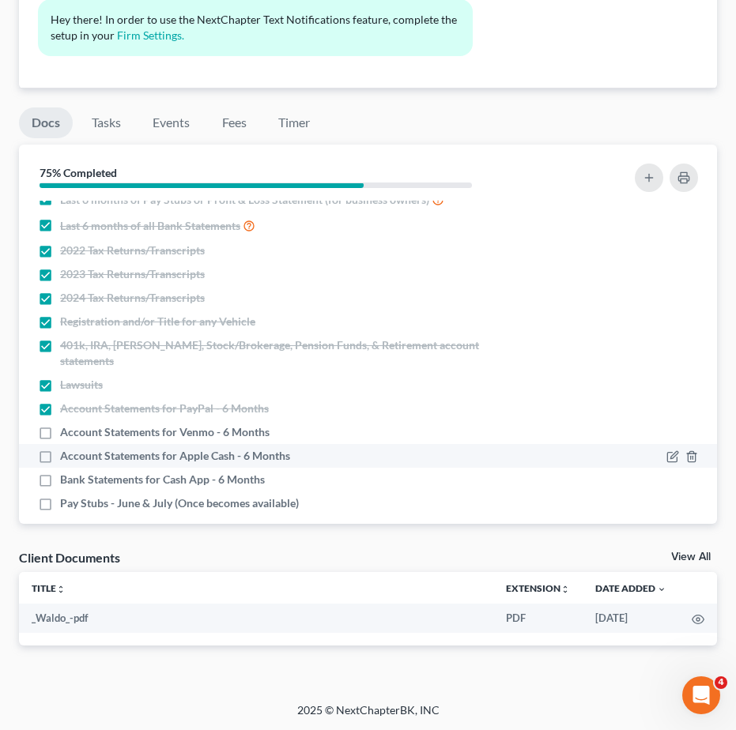
click at [60, 448] on label "Account Statements for Apple Cash - 6 Months" at bounding box center [175, 456] width 230 height 16
click at [66, 448] on input "Account Statements for Apple Cash - 6 Months" at bounding box center [71, 453] width 10 height 10
checkbox input "true"
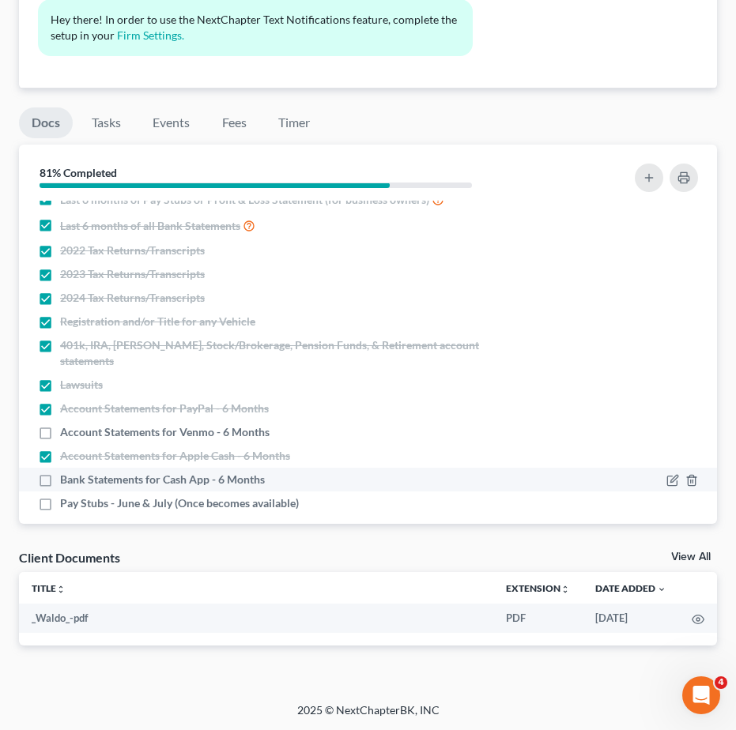
click at [60, 472] on label "Bank Statements for Cash App - 6 Months" at bounding box center [162, 480] width 205 height 16
click at [66, 472] on input "Bank Statements for Cash App - 6 Months" at bounding box center [71, 477] width 10 height 10
checkbox input "true"
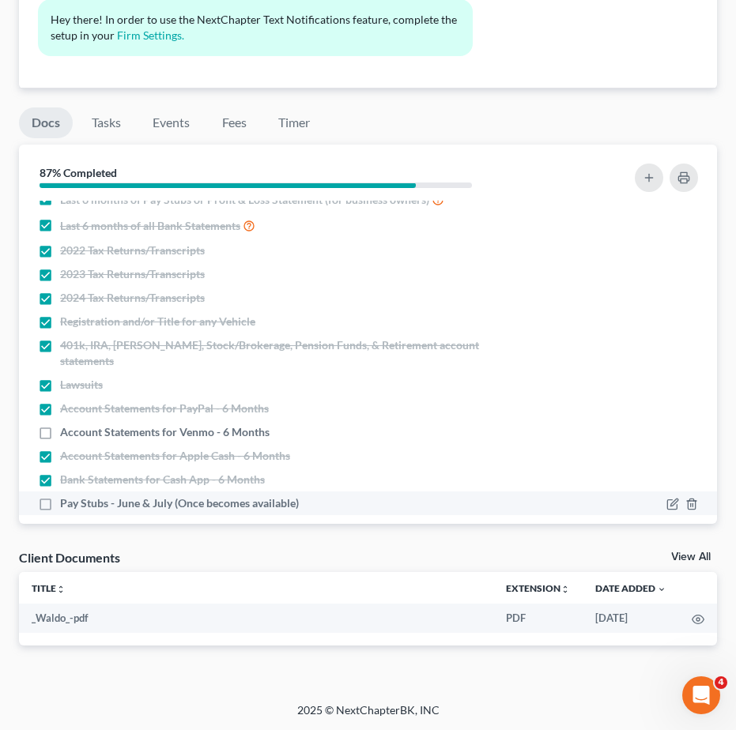
click at [60, 496] on label "Pay Stubs - June & July (Once becomes available)" at bounding box center [179, 504] width 239 height 16
click at [66, 496] on input "Pay Stubs - June & July (Once becomes available)" at bounding box center [71, 501] width 10 height 10
checkbox input "true"
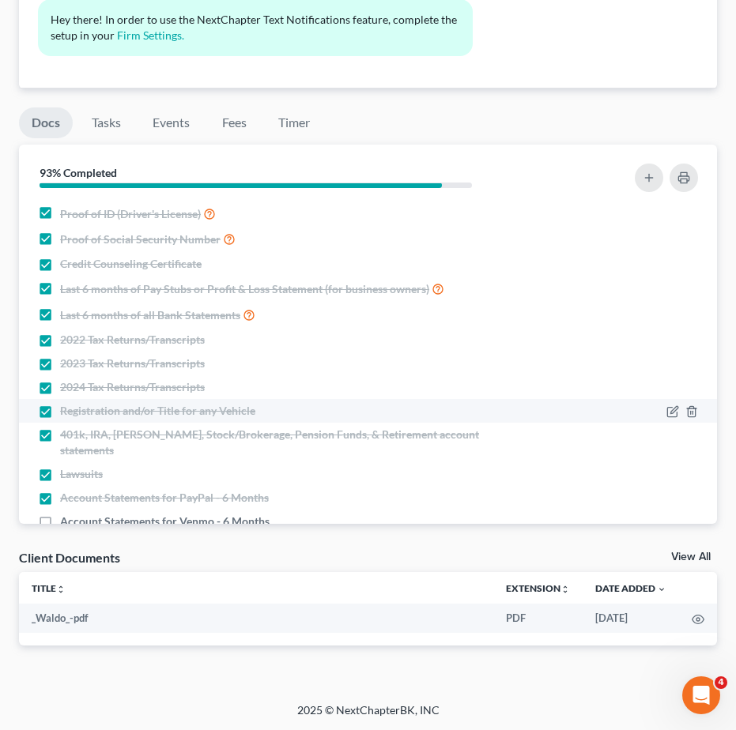
scroll to position [1025, 0]
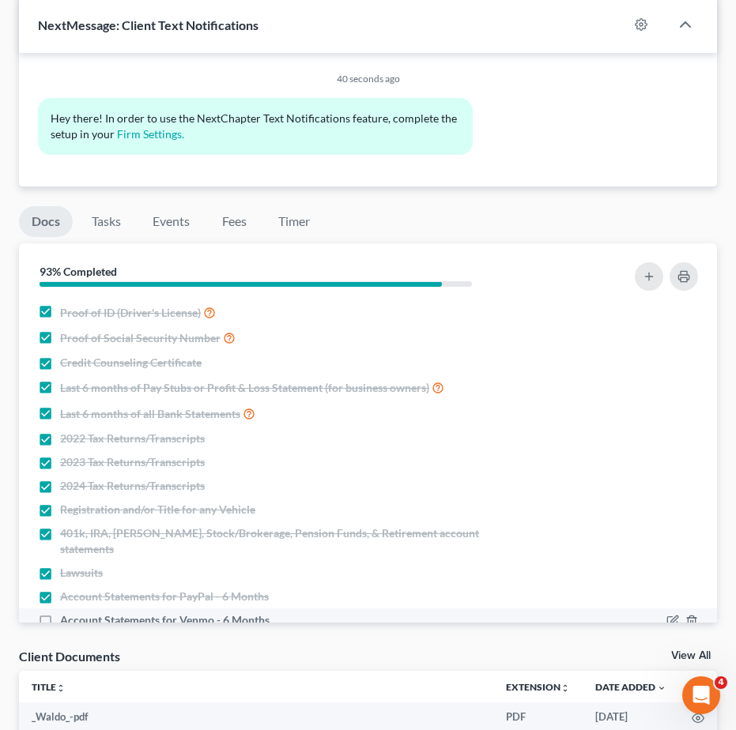
click at [60, 613] on label "Account Statements for Venmo - 6 Months" at bounding box center [164, 621] width 209 height 16
click at [66, 613] on input "Account Statements for Venmo - 6 Months" at bounding box center [71, 618] width 10 height 10
checkbox input "true"
click at [666, 615] on icon "button" at bounding box center [672, 621] width 13 height 13
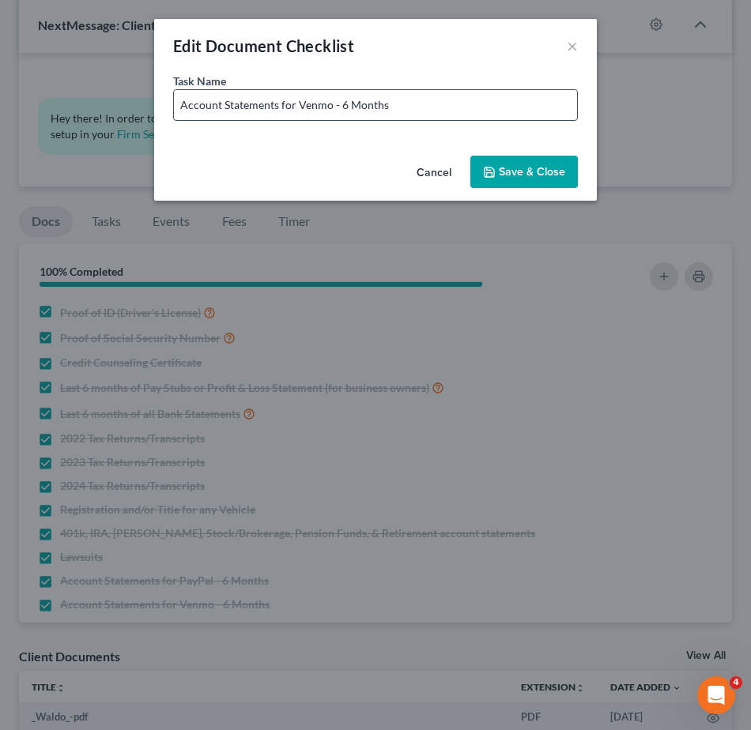
click at [412, 94] on input "Account Statements for Venmo - 6 Months" at bounding box center [375, 105] width 403 height 30
type input "Account Statements for Venmo - 6 Months - No Transactions"
click at [530, 175] on button "Save & Close" at bounding box center [524, 172] width 108 height 33
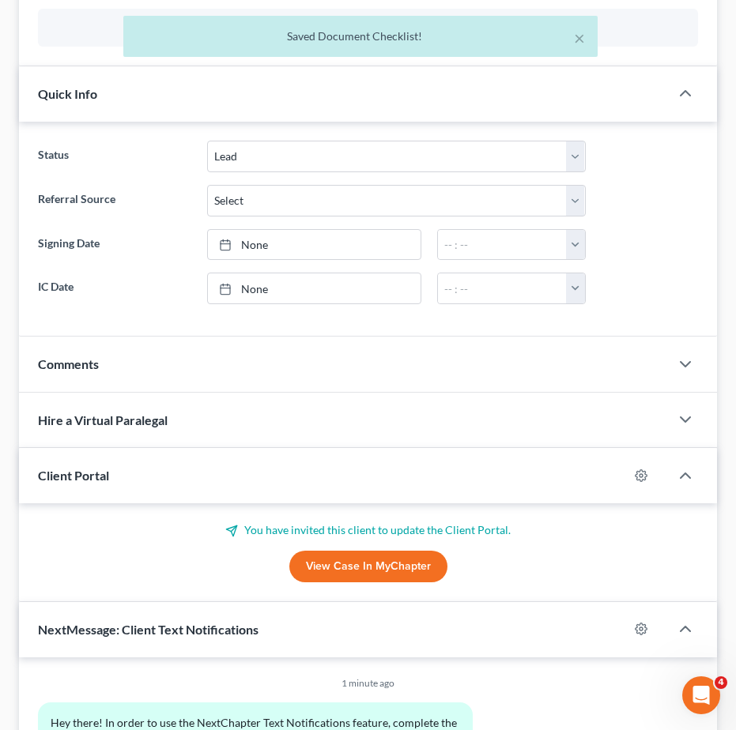
scroll to position [334, 0]
